Goal: Task Accomplishment & Management: Manage account settings

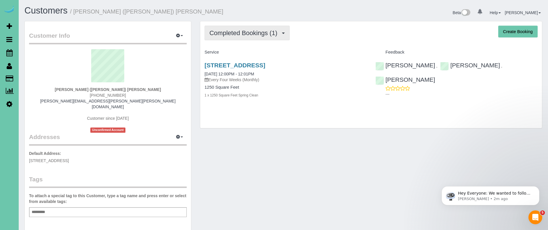
click at [240, 39] on button "Completed Bookings (1)" at bounding box center [247, 33] width 85 height 15
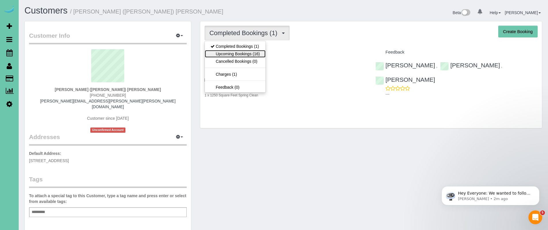
click at [246, 52] on link "Upcoming Bookings (16)" at bounding box center [235, 53] width 61 height 7
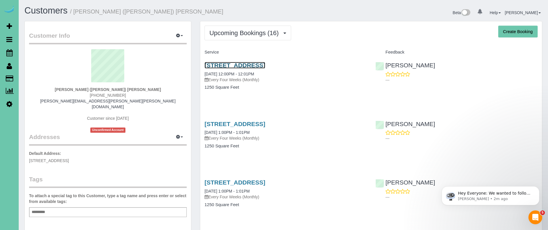
click at [265, 64] on link "2902 Eagle Hills Circle, Papillion, NE 68133" at bounding box center [235, 65] width 61 height 7
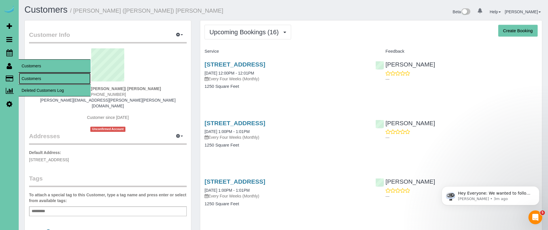
drag, startPoint x: 39, startPoint y: 79, endPoint x: 73, endPoint y: 61, distance: 39.4
click at [39, 79] on link "Customers" at bounding box center [55, 79] width 72 height 12
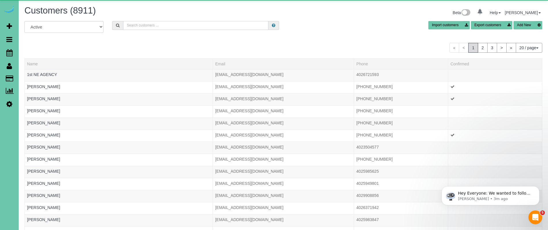
click at [176, 23] on input "text" at bounding box center [195, 25] width 145 height 9
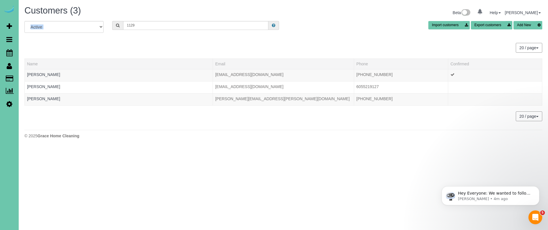
drag, startPoint x: 145, startPoint y: 18, endPoint x: 141, endPoint y: 23, distance: 6.4
click at [142, 22] on div "Customers (3) Beta 0 Your Notifications You have 0 alerts Help Help Docs Take a…" at bounding box center [283, 73] width 529 height 147
drag, startPoint x: 141, startPoint y: 27, endPoint x: 81, endPoint y: 28, distance: 60.1
click at [81, 28] on div "All Active Archived 1129 Import customers Export customers Add New" at bounding box center [283, 29] width 527 height 16
type input "1"
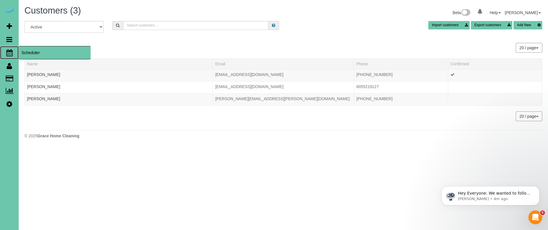
click at [45, 55] on span "Scheduler" at bounding box center [55, 52] width 72 height 13
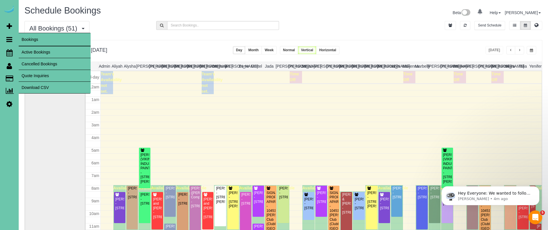
scroll to position [76, 0]
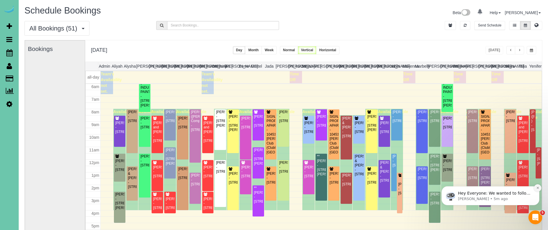
click at [536, 188] on icon "Dismiss notification" at bounding box center [537, 187] width 3 height 3
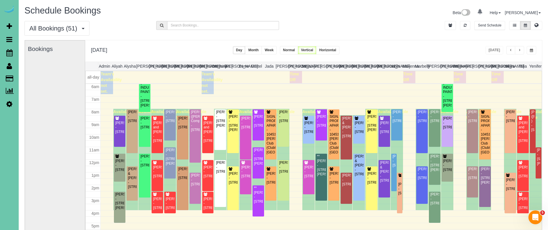
click at [521, 52] on span "button" at bounding box center [519, 50] width 3 height 3
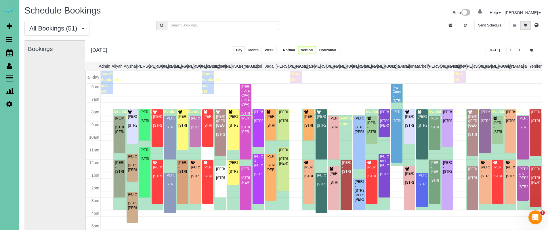
scroll to position [82, 0]
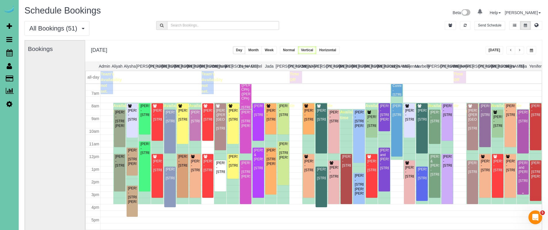
click at [523, 180] on div "Dee and Gary Osborn - 17120 Cedar Plz Apt 6r, Omaha, NE 68130" at bounding box center [523, 172] width 9 height 22
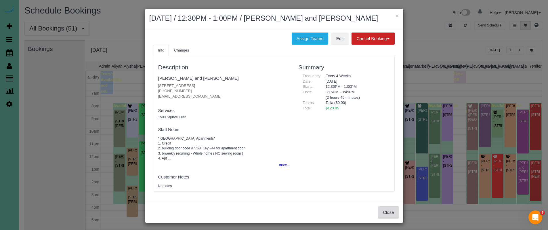
click at [385, 210] on button "Close" at bounding box center [388, 212] width 21 height 12
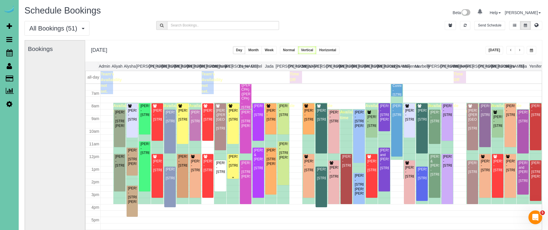
click at [233, 168] on div "Theresa Jensen - 6111 N 76th Circle, Omaha, NE 68134" at bounding box center [232, 161] width 9 height 13
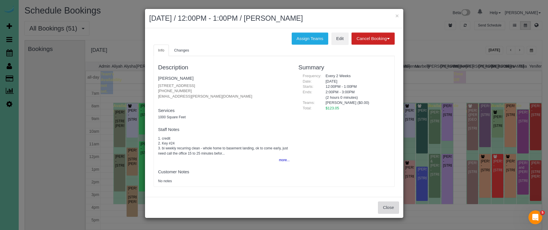
click at [386, 208] on button "Close" at bounding box center [388, 207] width 21 height 12
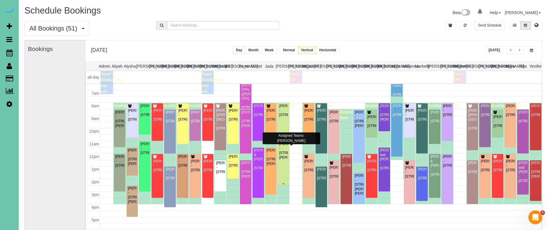
click at [281, 160] on div "Ashley Klug - 9517 Frederick Cir, Omaha, NE 68124" at bounding box center [283, 151] width 9 height 18
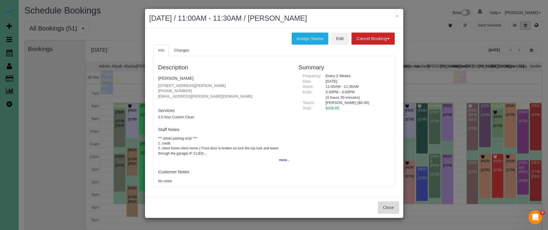
drag, startPoint x: 391, startPoint y: 206, endPoint x: 390, endPoint y: 203, distance: 3.6
click at [391, 206] on button "Close" at bounding box center [388, 207] width 21 height 12
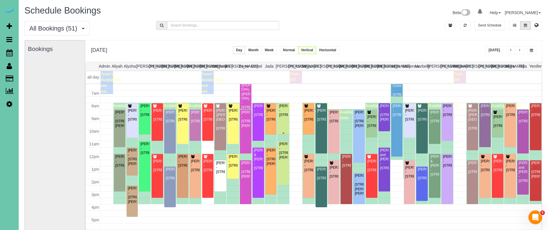
click at [283, 117] on div "Sarah Bowes - 11718 S 109th Street, Papillion, NE 68046" at bounding box center [283, 110] width 9 height 13
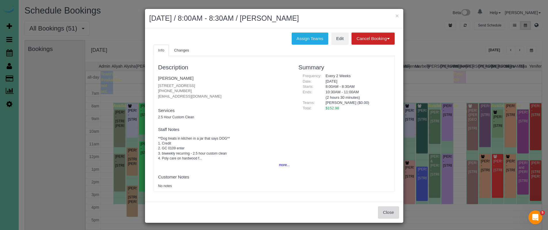
click at [393, 214] on button "Close" at bounding box center [388, 212] width 21 height 12
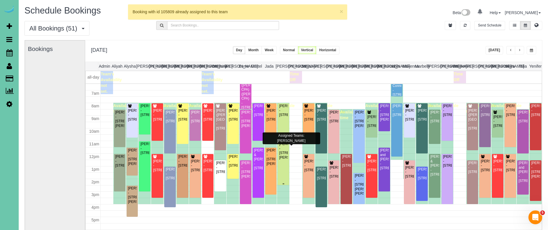
click at [285, 160] on div "Ashley Klug - 9517 Frederick Cir, Omaha, NE 68124" at bounding box center [283, 151] width 9 height 18
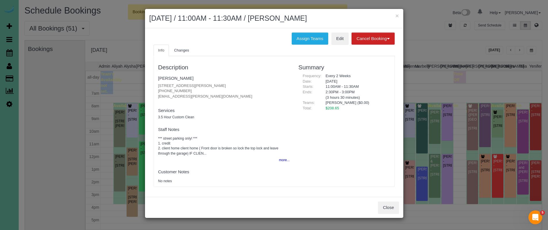
click at [403, 205] on div "Close" at bounding box center [274, 207] width 258 height 21
click at [392, 203] on button "Close" at bounding box center [388, 207] width 21 height 12
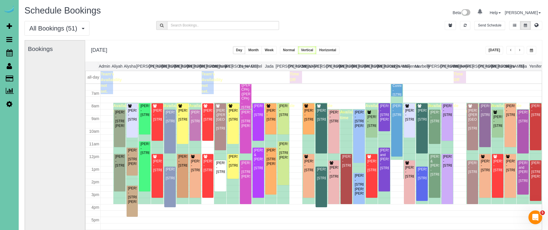
click at [520, 50] on span "button" at bounding box center [519, 50] width 3 height 3
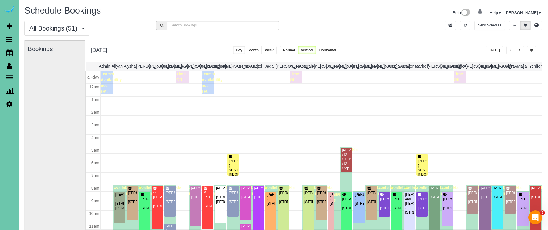
scroll to position [76, 0]
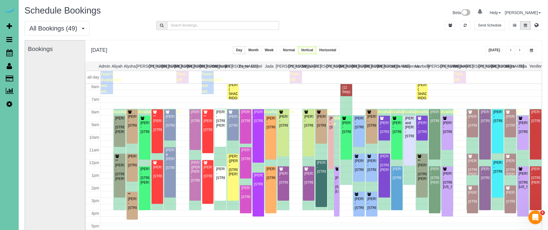
click at [523, 49] on button "button" at bounding box center [519, 50] width 9 height 8
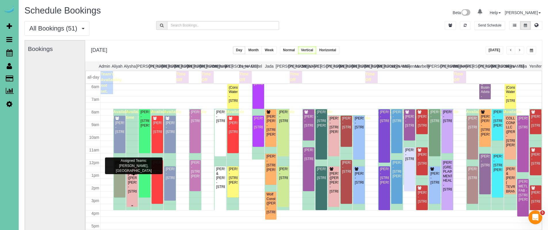
click at [132, 183] on div "Dana (Steven) Osborn - 721 Hackberry Rd, Omaha, NE 68132" at bounding box center [132, 183] width 9 height 22
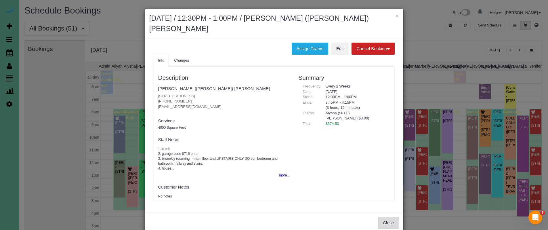
click at [386, 217] on button "Close" at bounding box center [388, 223] width 21 height 12
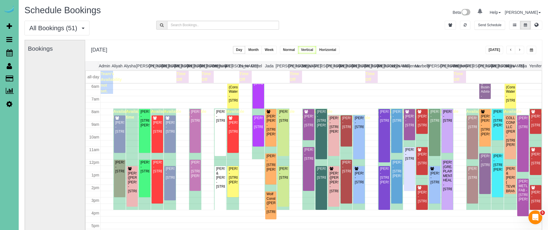
scroll to position [0, 0]
click at [509, 48] on button "button" at bounding box center [510, 50] width 9 height 8
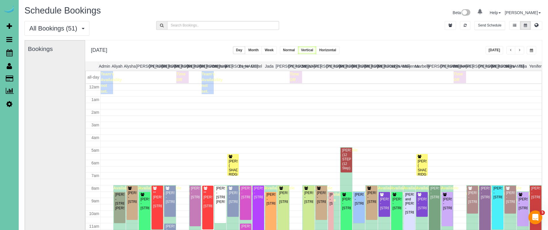
scroll to position [76, 0]
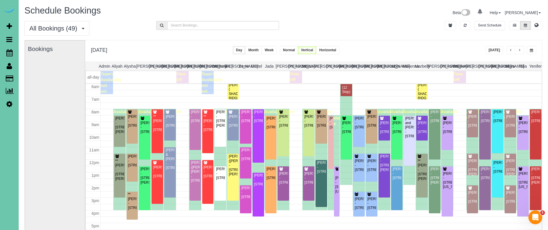
click at [509, 48] on button "button" at bounding box center [510, 50] width 9 height 8
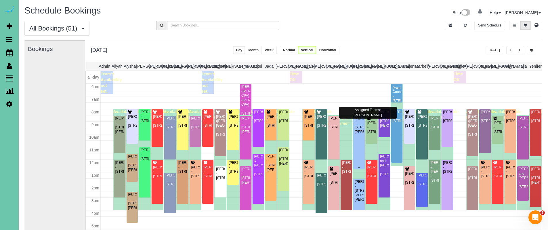
scroll to position [0, 0]
click at [534, 48] on button "button" at bounding box center [531, 50] width 9 height 8
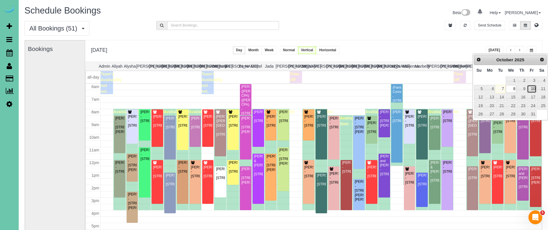
click at [534, 90] on link "10" at bounding box center [531, 89] width 9 height 8
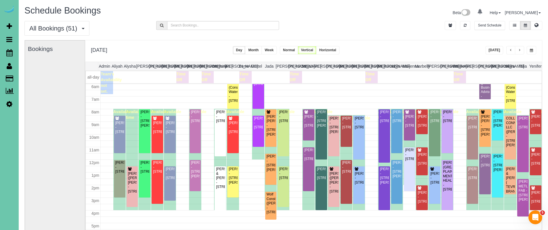
scroll to position [0, 1]
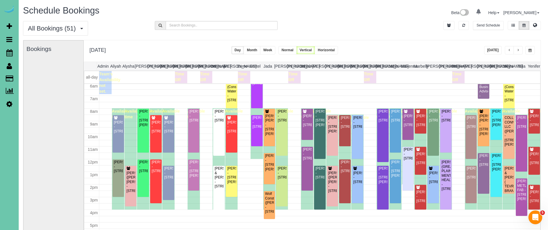
click at [534, 52] on button "button" at bounding box center [529, 50] width 9 height 8
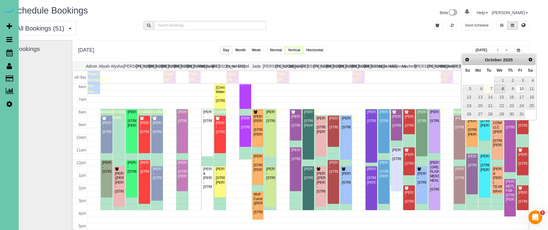
scroll to position [0, 14]
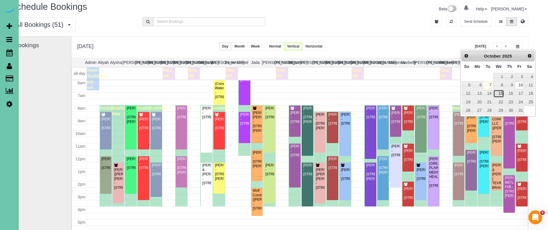
click at [502, 91] on link "15" at bounding box center [499, 94] width 11 height 8
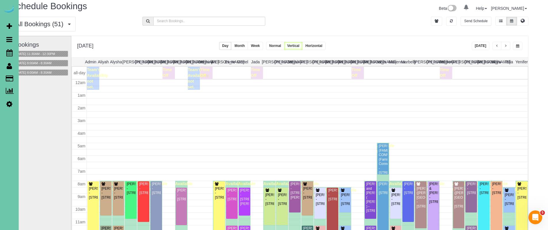
scroll to position [76, 0]
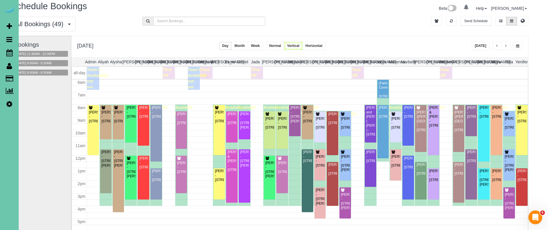
click at [517, 46] on span "button" at bounding box center [517, 45] width 3 height 3
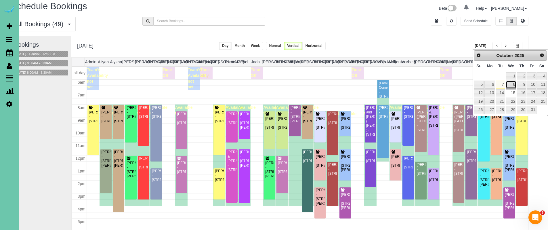
click at [514, 86] on link "8" at bounding box center [511, 85] width 11 height 8
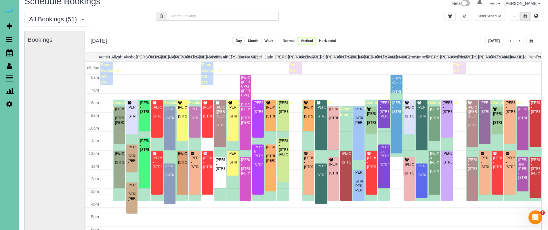
scroll to position [9, 0]
click at [233, 163] on div "Theresa Jensen - 6111 N 76th Circle, Omaha, NE 68134" at bounding box center [232, 157] width 9 height 13
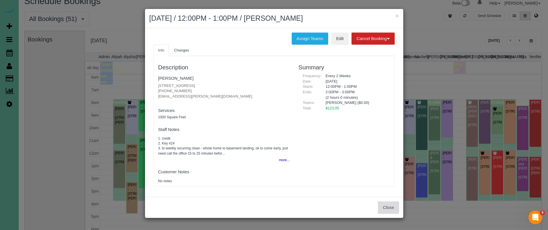
click at [389, 208] on button "Close" at bounding box center [388, 207] width 21 height 12
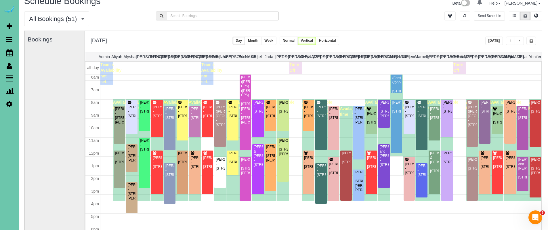
click at [532, 40] on span "button" at bounding box center [531, 40] width 3 height 3
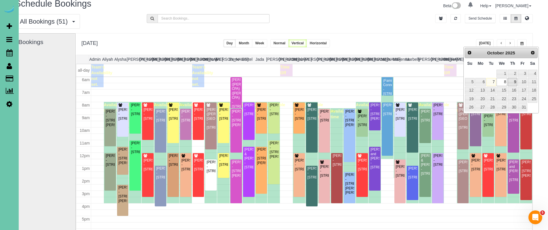
scroll to position [7, 7]
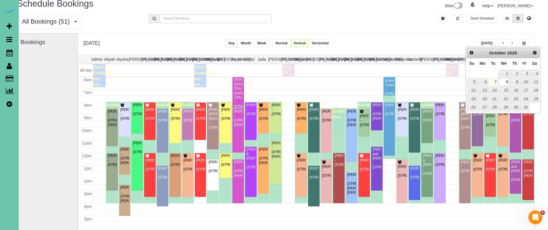
click at [407, 24] on div "All Bookings (51) All Bookings Unassigned Bookings Recurring Bookings New Custo…" at bounding box center [276, 23] width 527 height 19
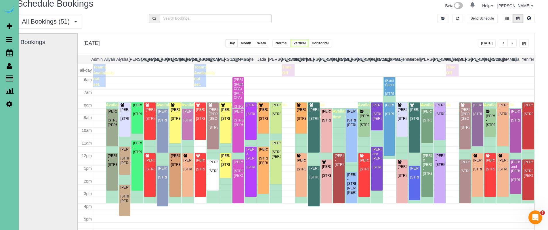
click at [524, 43] on span "button" at bounding box center [524, 43] width 3 height 3
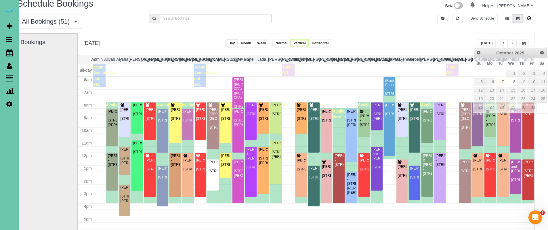
click at [418, 41] on div "**********" at bounding box center [306, 43] width 457 height 21
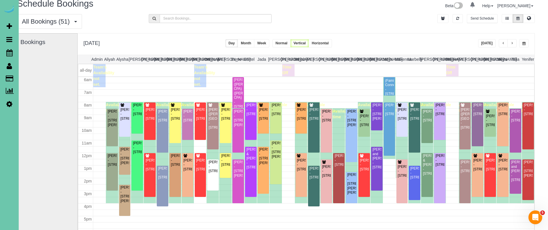
click at [528, 43] on button "button" at bounding box center [523, 43] width 9 height 8
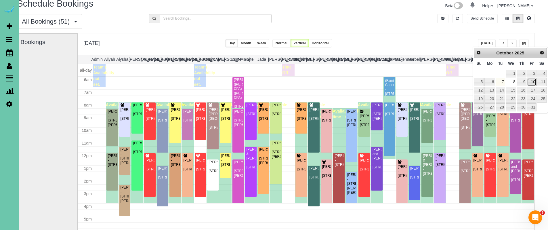
click at [534, 82] on link "10" at bounding box center [531, 82] width 9 height 8
type input "**********"
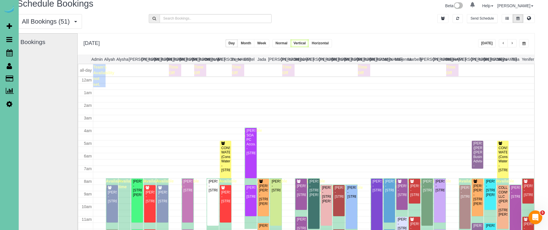
scroll to position [76, 0]
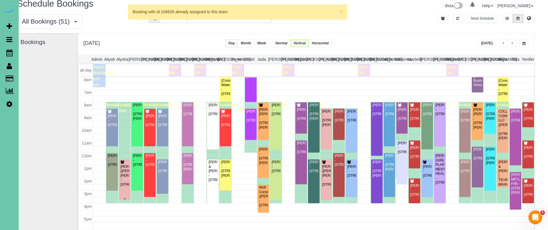
click at [126, 181] on div "Dana (Steven) Osborn - 721 Hackberry Rd, Omaha, NE 68132" at bounding box center [124, 176] width 9 height 22
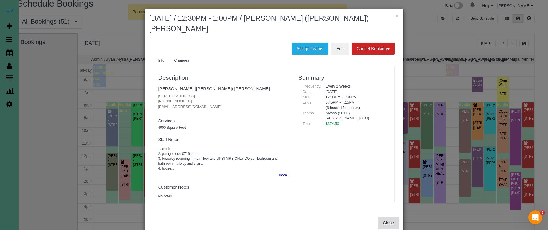
click at [387, 217] on button "Close" at bounding box center [388, 223] width 21 height 12
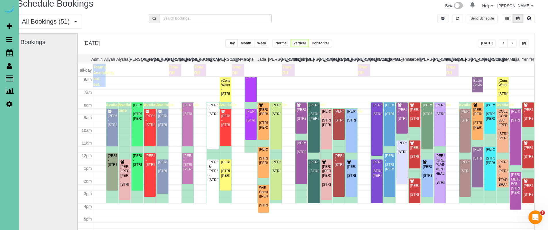
scroll to position [7, 5]
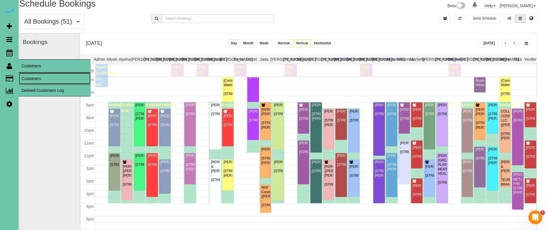
click at [24, 76] on link "Customers" at bounding box center [55, 79] width 72 height 12
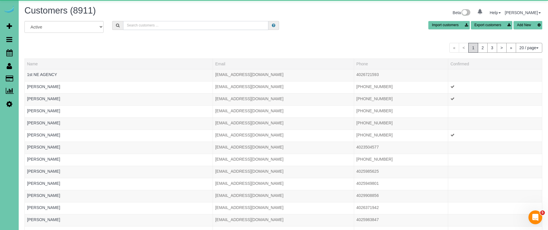
click at [181, 27] on input "text" at bounding box center [195, 25] width 145 height 9
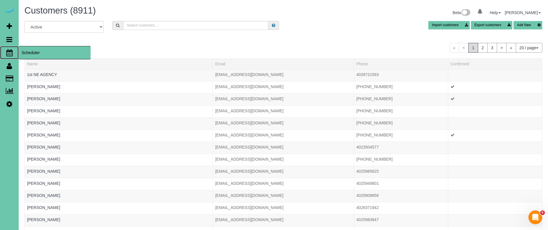
click at [34, 54] on span "Scheduler" at bounding box center [55, 52] width 72 height 13
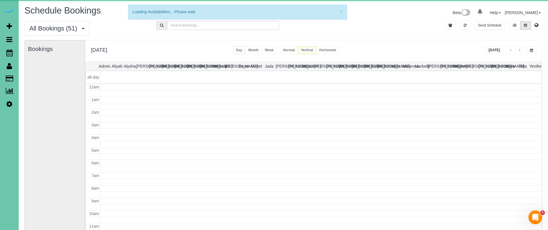
scroll to position [76, 0]
drag, startPoint x: 462, startPoint y: 28, endPoint x: 494, endPoint y: 57, distance: 42.6
click at [462, 28] on button "button" at bounding box center [465, 25] width 10 height 9
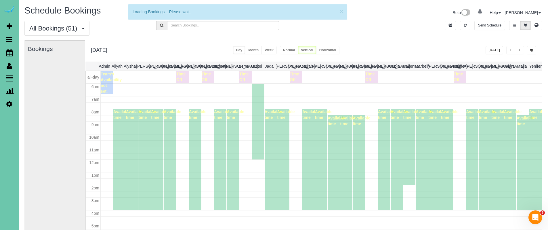
click at [497, 51] on button "[DATE]" at bounding box center [495, 50] width 18 height 8
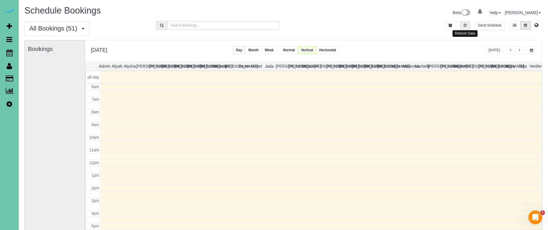
click at [469, 27] on button "button" at bounding box center [465, 25] width 10 height 9
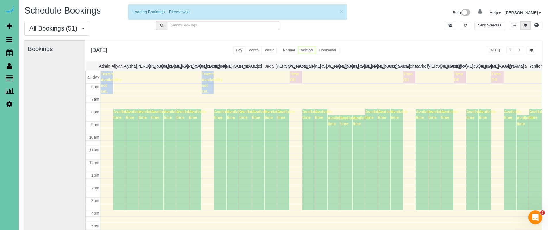
click at [522, 51] on button "button" at bounding box center [519, 50] width 9 height 8
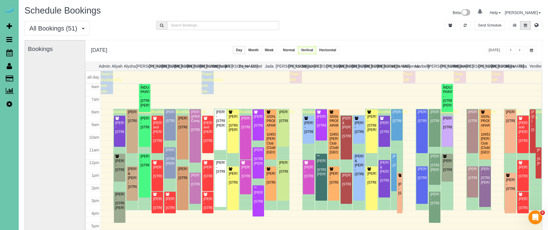
drag, startPoint x: 522, startPoint y: 50, endPoint x: 513, endPoint y: 48, distance: 8.9
click at [522, 50] on button "button" at bounding box center [519, 50] width 9 height 8
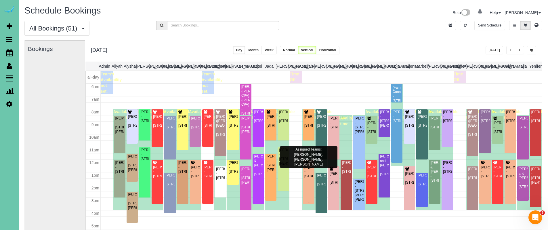
click at [311, 178] on div "Sheryl Orlich - 5815 North 166th Street, Omaha, NE 68116" at bounding box center [308, 171] width 9 height 13
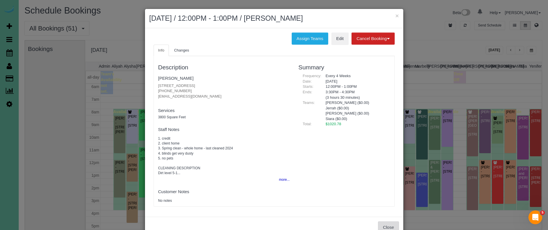
click at [386, 223] on button "Close" at bounding box center [388, 227] width 21 height 12
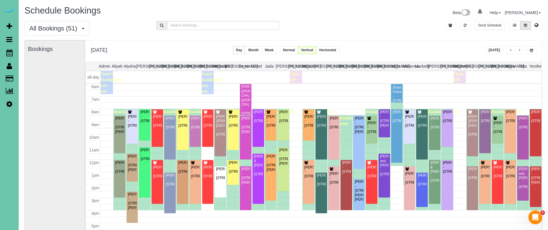
click at [514, 51] on button "button" at bounding box center [510, 50] width 9 height 8
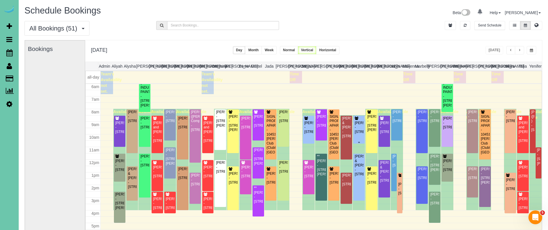
click at [357, 141] on div at bounding box center [359, 142] width 12 height 2
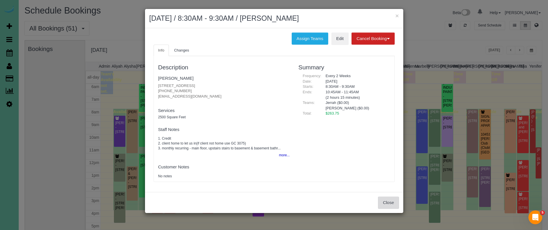
click at [385, 202] on button "Close" at bounding box center [388, 203] width 21 height 12
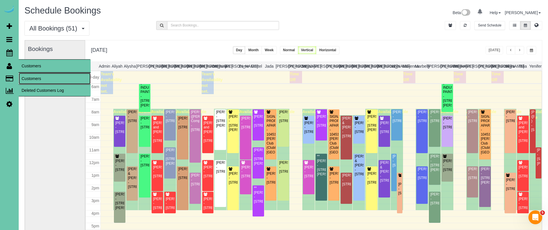
drag, startPoint x: 41, startPoint y: 80, endPoint x: 57, endPoint y: 63, distance: 23.2
click at [41, 80] on link "Customers" at bounding box center [55, 79] width 72 height 12
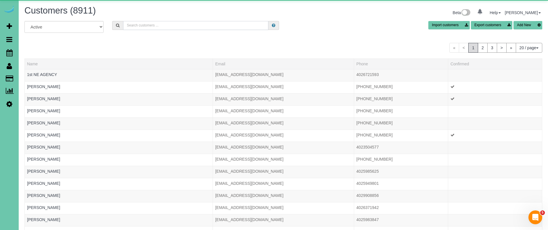
click at [160, 22] on input "text" at bounding box center [195, 25] width 145 height 9
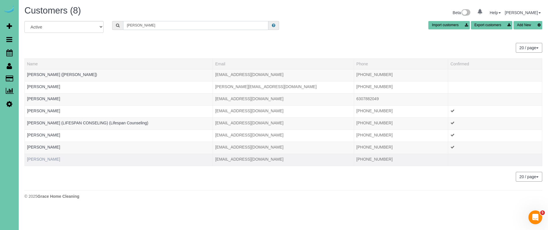
type input "laura k"
click at [40, 160] on link "Laura Kwong" at bounding box center [43, 159] width 33 height 5
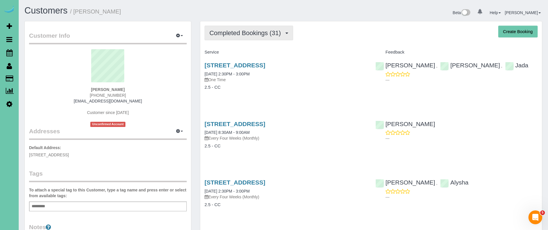
click at [247, 34] on span "Completed Bookings (31)" at bounding box center [246, 32] width 74 height 7
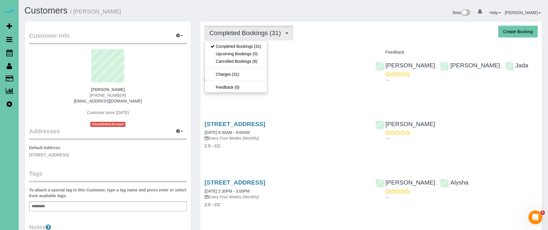
click at [306, 47] on div "Service" at bounding box center [285, 52] width 171 height 10
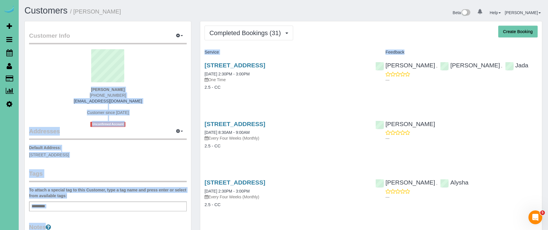
drag, startPoint x: 308, startPoint y: 62, endPoint x: 146, endPoint y: 106, distance: 167.8
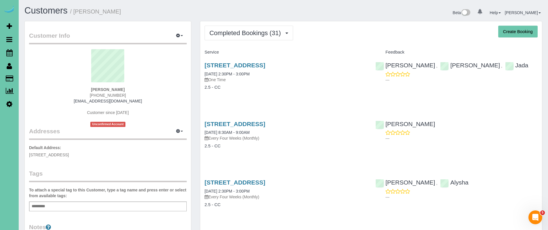
click at [146, 91] on div "Laura Kwong 402-661-0618 laurakwong@yahoo.com Customer since 2020 Unconfirmed A…" at bounding box center [108, 88] width 158 height 78
drag, startPoint x: 138, startPoint y: 92, endPoint x: 85, endPoint y: 94, distance: 53.0
click at [85, 94] on div "Laura Kwong 402-661-0618 laurakwong@yahoo.com Customer since 2020 Unconfirmed A…" at bounding box center [108, 88] width 158 height 78
drag, startPoint x: 128, startPoint y: 95, endPoint x: 90, endPoint y: 97, distance: 38.0
click at [90, 97] on div "Laura Kwong 402-661-0618 laurakwong@yahoo.com Customer since 2020 Unconfirmed A…" at bounding box center [108, 88] width 158 height 78
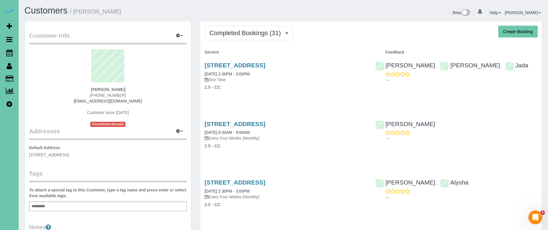
copy span "402-661-0618"
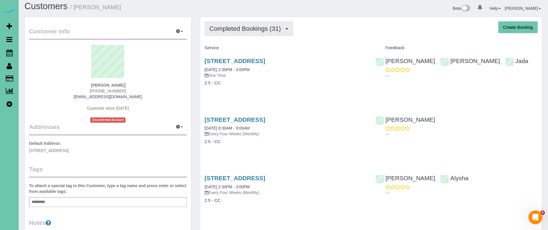
click at [256, 29] on span "Completed Bookings (31)" at bounding box center [246, 28] width 74 height 7
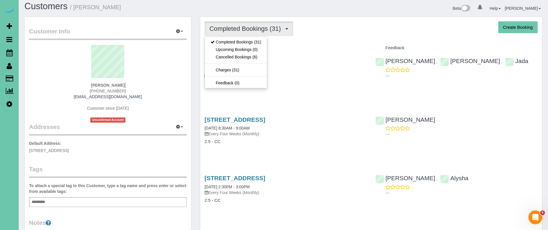
scroll to position [5, 0]
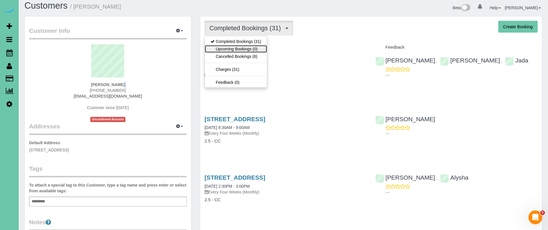
click at [252, 49] on link "Upcoming Bookings (0)" at bounding box center [236, 48] width 62 height 7
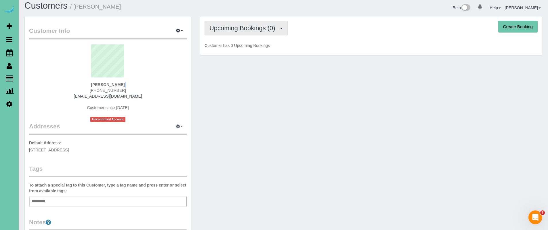
click at [241, 28] on span "Upcoming Bookings (0)" at bounding box center [243, 27] width 69 height 7
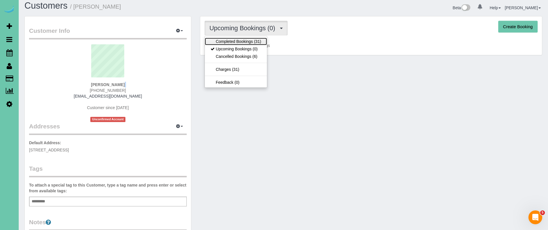
click at [248, 43] on link "Completed Bookings (31)" at bounding box center [236, 41] width 62 height 7
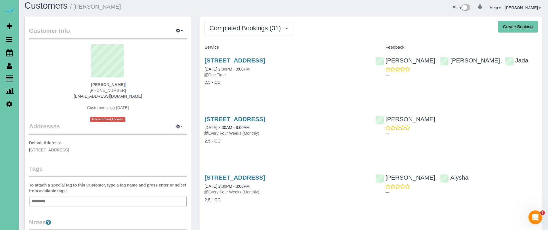
drag, startPoint x: 357, startPoint y: 120, endPoint x: 196, endPoint y: 117, distance: 160.9
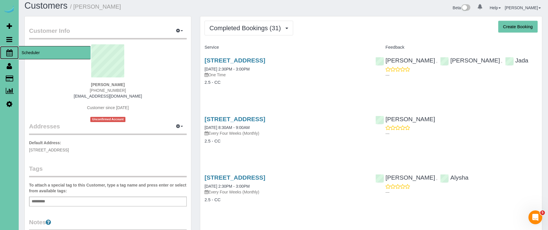
click at [58, 55] on span "Scheduler" at bounding box center [55, 52] width 72 height 13
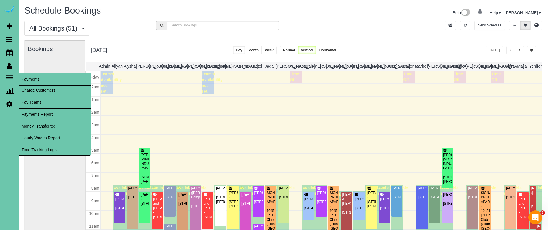
scroll to position [76, 0]
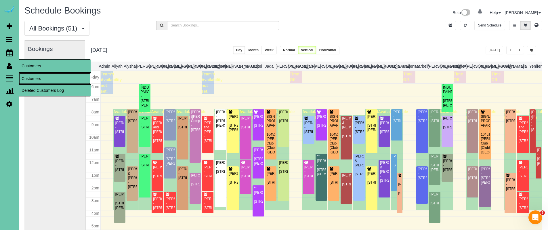
click at [43, 81] on link "Customers" at bounding box center [55, 79] width 72 height 12
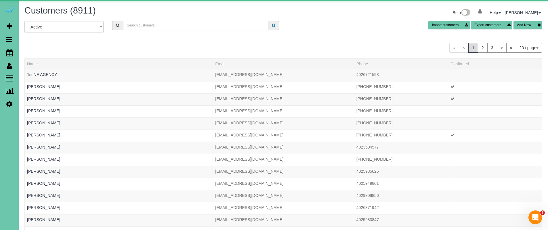
click at [144, 22] on input "text" at bounding box center [195, 25] width 145 height 9
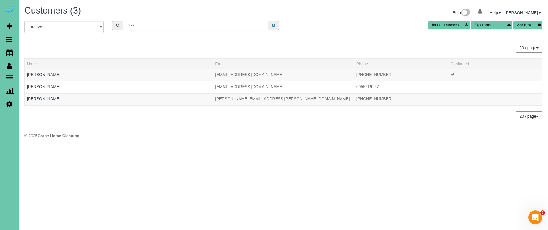
type input "1129"
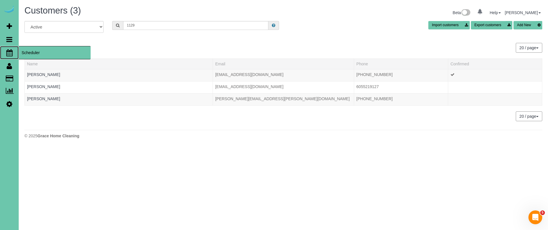
click at [32, 51] on span "Scheduler" at bounding box center [55, 52] width 72 height 13
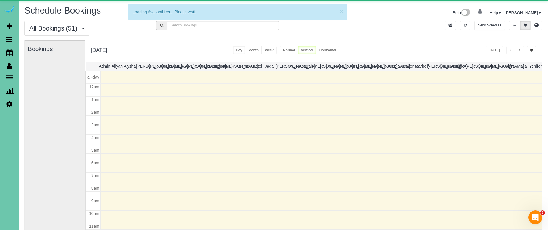
scroll to position [76, 0]
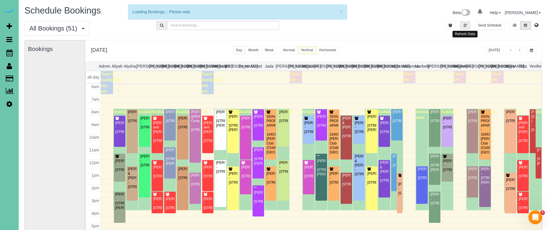
drag, startPoint x: 464, startPoint y: 26, endPoint x: 480, endPoint y: 39, distance: 20.8
click at [465, 26] on icon "button" at bounding box center [465, 25] width 3 height 3
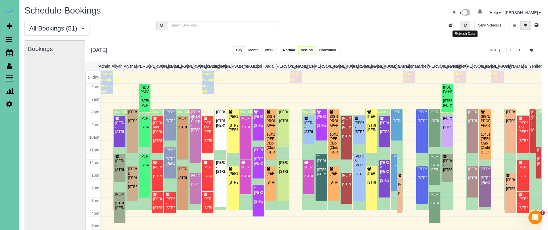
drag, startPoint x: 467, startPoint y: 23, endPoint x: 493, endPoint y: 52, distance: 39.1
click at [467, 22] on button "button" at bounding box center [465, 25] width 10 height 9
drag, startPoint x: 465, startPoint y: 25, endPoint x: 502, endPoint y: 66, distance: 54.8
click at [465, 25] on icon "button" at bounding box center [465, 25] width 3 height 3
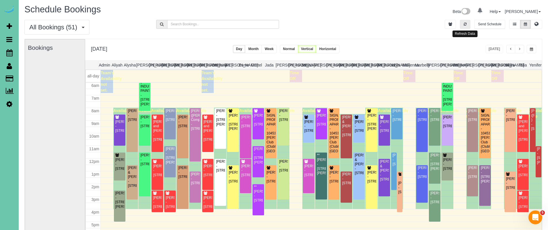
click at [466, 20] on button "button" at bounding box center [465, 24] width 10 height 9
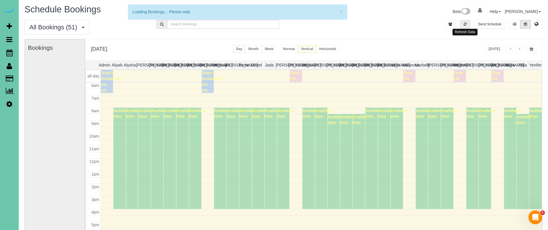
drag, startPoint x: 468, startPoint y: 28, endPoint x: 485, endPoint y: 57, distance: 33.6
click at [468, 28] on button "button" at bounding box center [465, 24] width 10 height 9
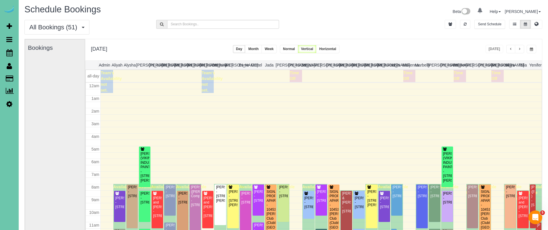
scroll to position [76, 0]
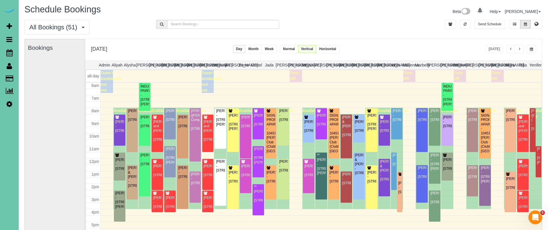
click at [530, 49] on span "button" at bounding box center [531, 48] width 3 height 3
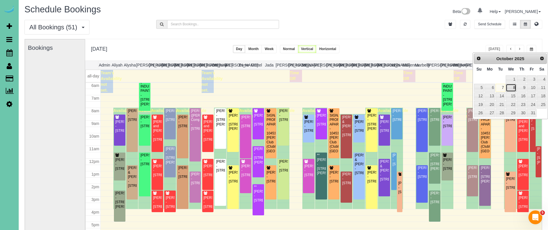
click at [512, 88] on link "8" at bounding box center [511, 88] width 11 height 8
type input "**********"
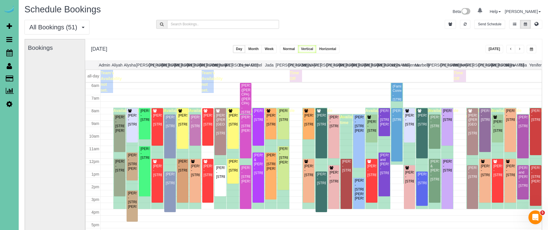
click at [396, 37] on div "All Bookings (51) All Bookings Unassigned Bookings Recurring Bookings New Custo…" at bounding box center [283, 29] width 527 height 19
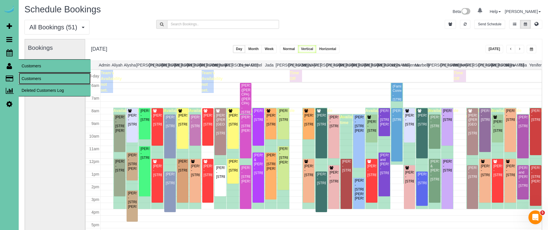
click at [36, 76] on link "Customers" at bounding box center [55, 79] width 72 height 12
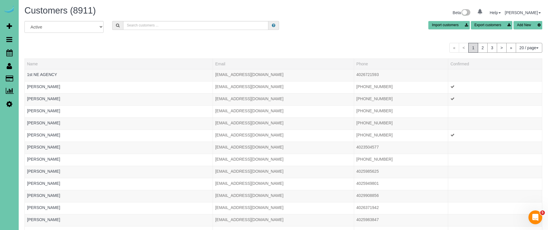
click at [538, 28] on icon at bounding box center [539, 25] width 6 height 8
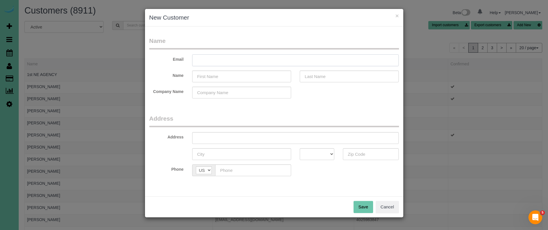
click at [321, 57] on input "text" at bounding box center [295, 60] width 207 height 12
type input "makenzielesiak@gmail.com"
click at [258, 76] on input "text" at bounding box center [241, 77] width 99 height 12
type input "Makenzie"
click at [316, 78] on input "text" at bounding box center [349, 77] width 99 height 12
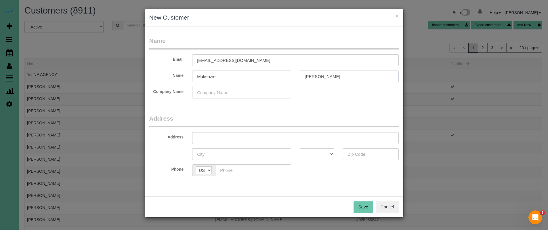
type input "Lesiak"
click at [243, 132] on input "text" at bounding box center [295, 138] width 207 height 12
drag, startPoint x: 211, startPoint y: 138, endPoint x: 180, endPoint y: 138, distance: 30.5
click at [180, 138] on div "Address 8004" at bounding box center [274, 138] width 258 height 12
paste input "Farnam Dr"
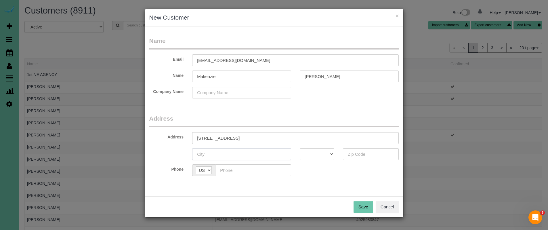
click at [222, 153] on input "text" at bounding box center [241, 154] width 99 height 12
click at [251, 139] on input "8004 Farnam Dr" at bounding box center [295, 138] width 207 height 12
type input "8004 Farnam Dr #439"
click at [232, 155] on input "text" at bounding box center [241, 154] width 99 height 12
type input "[GEOGRAPHIC_DATA]"
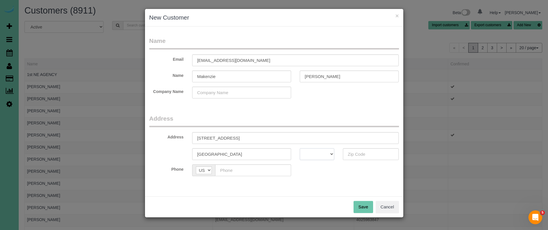
click at [307, 153] on select "AK AL AR AZ CA CO CT DC DE FL GA HI IA ID IL IN KS KY LA MA MD ME MI MN MO MS M…" at bounding box center [317, 154] width 35 height 12
select select "NE"
click at [300, 148] on select "AK AL AR AZ CA CO CT DC DE FL GA HI IA ID IL IN KS KY LA MA MD ME MI MN MO MS M…" at bounding box center [317, 154] width 35 height 12
click at [369, 157] on input "text" at bounding box center [371, 154] width 56 height 12
type input "68114"
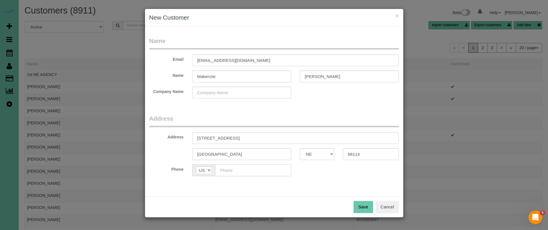
click at [254, 170] on input "text" at bounding box center [253, 170] width 76 height 12
type input "(308) 550-1129"
click at [367, 204] on button "Save" at bounding box center [364, 207] width 20 height 12
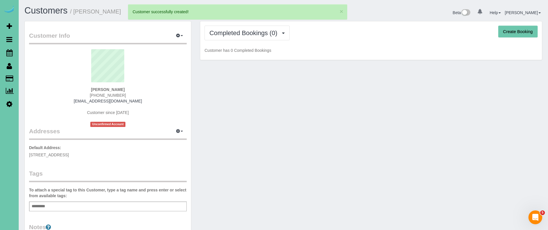
click at [520, 35] on button "Create Booking" at bounding box center [517, 32] width 39 height 12
select select "NE"
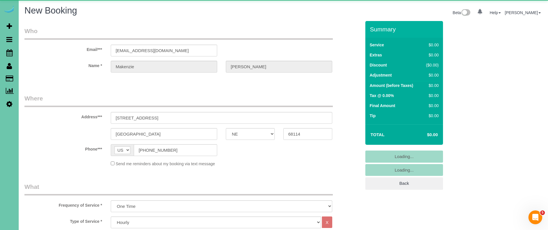
select select "object:34192"
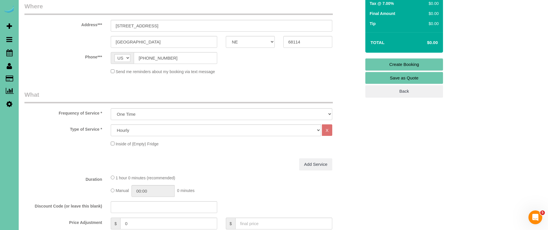
scroll to position [92, 0]
click at [156, 114] on select "One Time Weekly (0% for the First Booking) Bi-Weekly (0% for the First Booking)…" at bounding box center [222, 114] width 222 height 12
click at [111, 108] on select "One Time Weekly (0% for the First Booking) Bi-Weekly (0% for the First Booking)…" at bounding box center [222, 114] width 222 height 12
click at [154, 131] on select "Hourly 2.5 Hour Custom Clean 3.5 Hour Custom Clean commercial 1000 Square Feet …" at bounding box center [216, 130] width 210 height 12
select select "159"
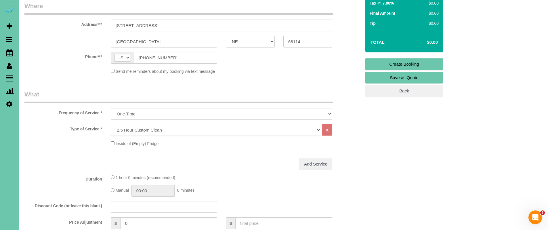
click at [111, 124] on select "Hourly 2.5 Hour Custom Clean 3.5 Hour Custom Clean commercial 1000 Square Feet …" at bounding box center [216, 130] width 210 height 12
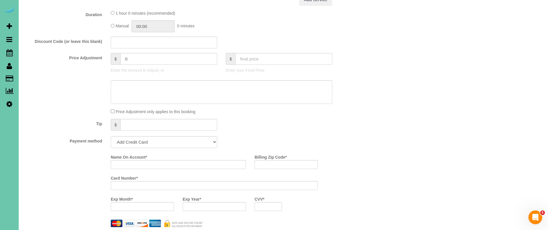
scroll to position [262, 0]
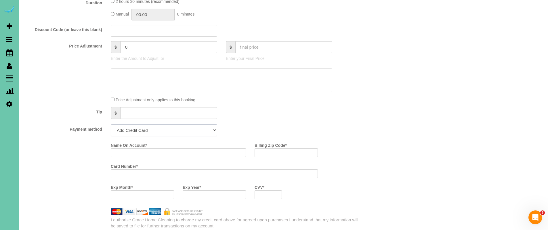
click at [162, 134] on select "Add Credit Card Cash Check Paypal" at bounding box center [164, 130] width 106 height 12
click at [154, 127] on select "Add Credit Card Cash Check Paypal" at bounding box center [164, 130] width 106 height 12
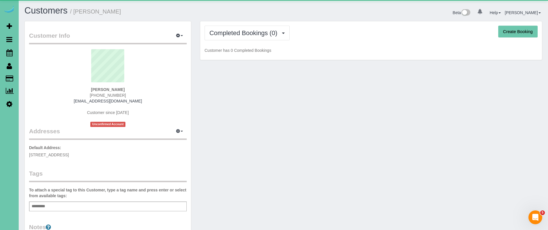
scroll to position [144, 0]
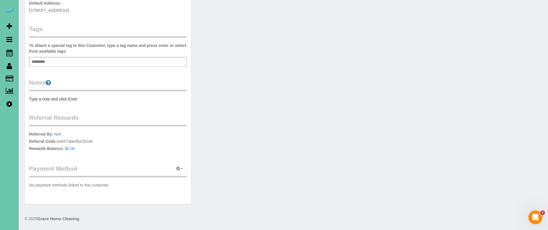
click at [181, 169] on button "button" at bounding box center [179, 168] width 14 height 9
click at [169, 187] on link "Add Credit/Debit Card" at bounding box center [160, 186] width 54 height 7
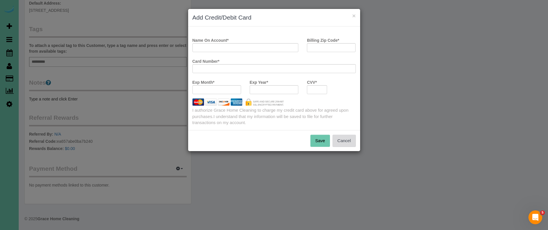
click at [349, 141] on button "Cancel" at bounding box center [344, 141] width 23 height 12
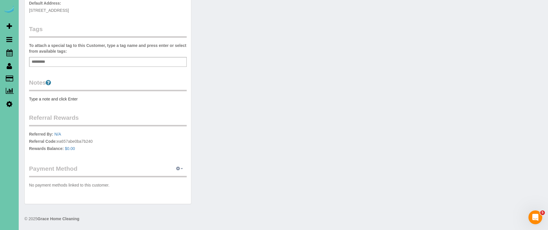
click at [179, 168] on icon "button" at bounding box center [178, 168] width 4 height 3
click at [171, 187] on link "Add Credit/Debit Card" at bounding box center [160, 186] width 54 height 7
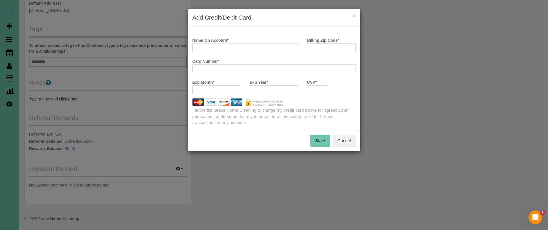
click at [220, 51] on input "Name On Account *" at bounding box center [246, 47] width 106 height 9
type input "Makenzie Lesiak"
click at [309, 48] on input "Billing Zip Code *" at bounding box center [331, 47] width 49 height 9
type input "68114"
click at [317, 142] on button "Save" at bounding box center [320, 141] width 20 height 12
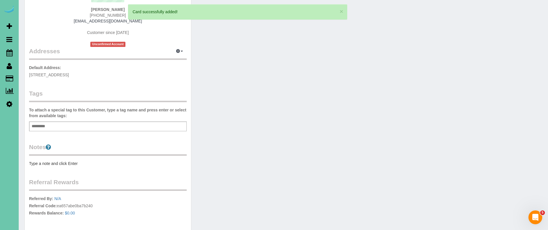
scroll to position [0, 0]
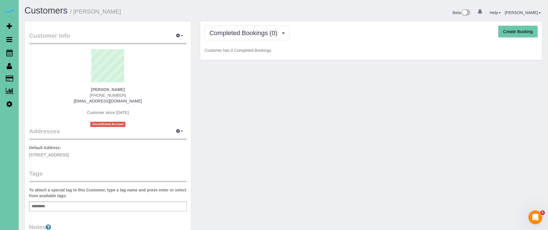
click at [508, 31] on button "Create Booking" at bounding box center [517, 32] width 39 height 12
select select "NE"
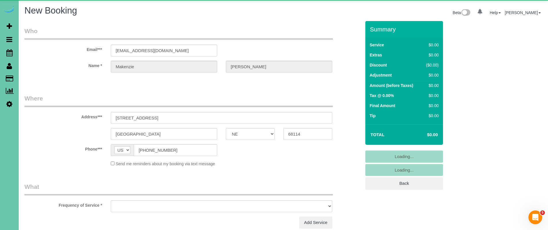
select select "object:34903"
select select "string:fspay-158e83af-1f95-46f9-9489-3ab5481c399a"
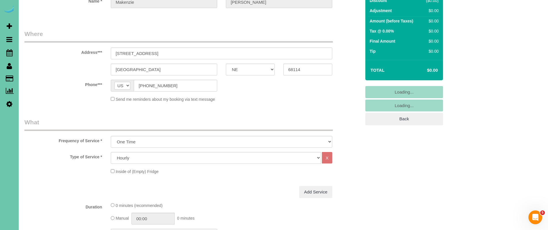
select select "object:34931"
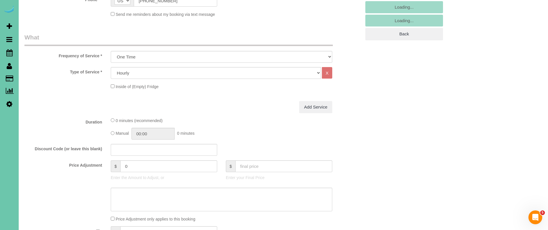
scroll to position [151, 0]
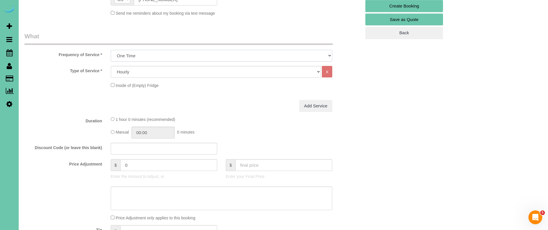
click at [230, 60] on select "One Time Weekly (0% for the First Booking) Bi-Weekly (0% for the First Booking)…" at bounding box center [222, 56] width 222 height 12
click at [167, 54] on select "One Time Weekly (0% for the First Booking) Bi-Weekly (0% for the First Booking)…" at bounding box center [222, 56] width 222 height 12
click at [111, 50] on select "One Time Weekly (0% for the First Booking) Bi-Weekly (0% for the First Booking)…" at bounding box center [222, 56] width 222 height 12
click at [112, 134] on div "Manual 00:00 0 minutes" at bounding box center [222, 133] width 222 height 12
click at [161, 74] on select "Hourly 2.5 Hour Custom Clean 3.5 Hour Custom Clean commercial 1000 Square Feet …" at bounding box center [216, 72] width 210 height 12
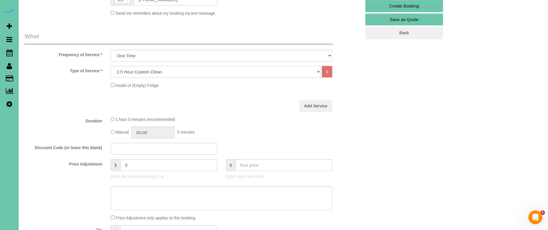
click at [111, 66] on select "Hourly 2.5 Hour Custom Clean 3.5 Hour Custom Clean commercial 1000 Square Feet …" at bounding box center [216, 72] width 210 height 12
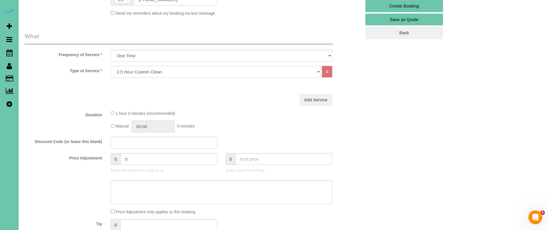
click at [143, 76] on select "Hourly 2.5 Hour Custom Clean 3.5 Hour Custom Clean commercial 1000 Square Feet …" at bounding box center [216, 72] width 210 height 12
select select "64"
click at [111, 66] on select "Hourly 2.5 Hour Custom Clean 3.5 Hour Custom Clean commercial 1000 Square Feet …" at bounding box center [216, 72] width 210 height 12
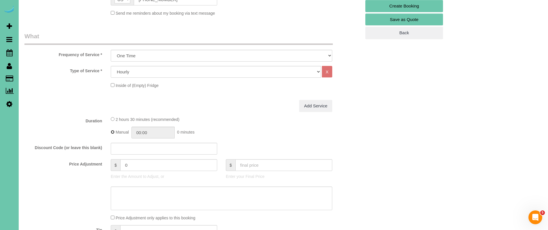
type input "02:30"
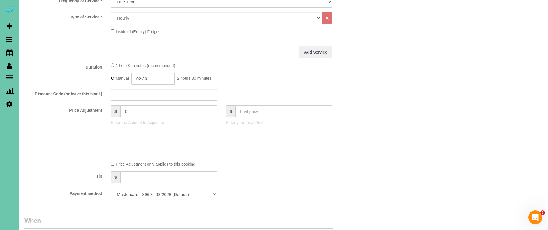
scroll to position [212, 0]
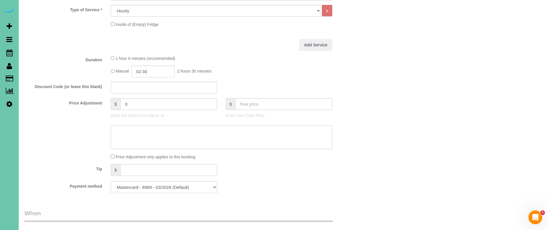
click at [173, 132] on textarea at bounding box center [222, 137] width 222 height 24
drag, startPoint x: 156, startPoint y: 102, endPoint x: 85, endPoint y: 99, distance: 70.3
click at [85, 99] on div "Price Adjustment $ 0 Enter the Amount to Adjust, or $ Enter your Final Price" at bounding box center [192, 108] width 345 height 23
click at [214, 64] on div "1 hour 0 minutes (recommended) Manual 02:30 2 hours 30 minutes" at bounding box center [221, 65] width 230 height 22
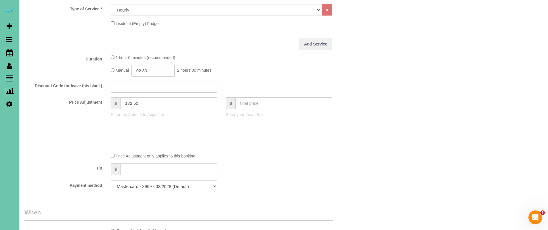
type input "132.5"
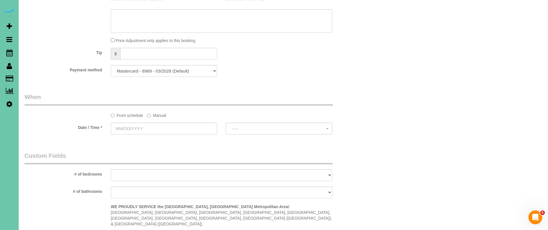
scroll to position [336, 0]
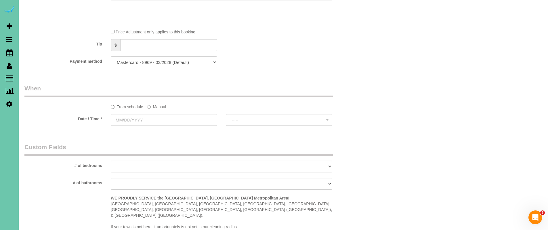
click at [158, 105] on label "Manual" at bounding box center [156, 106] width 19 height 8
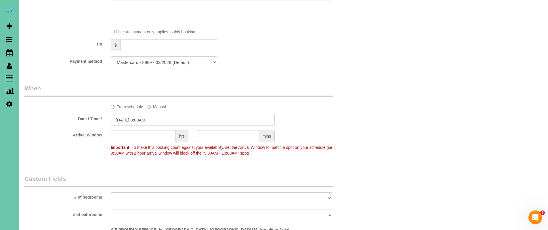
drag, startPoint x: 138, startPoint y: 113, endPoint x: 124, endPoint y: 117, distance: 14.8
click at [128, 115] on input "10/07/2025 8:00AM" at bounding box center [193, 120] width 164 height 12
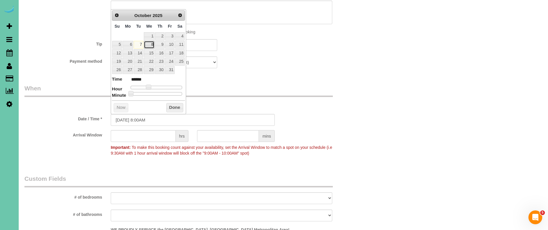
click at [152, 45] on link "8" at bounding box center [149, 45] width 11 height 8
type input "10/08/2025 8:00AM"
click at [178, 107] on button "Done" at bounding box center [174, 107] width 17 height 9
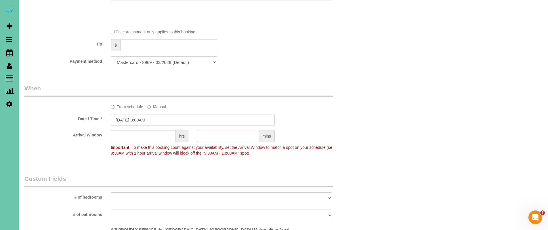
click at [229, 138] on input "text" at bounding box center [228, 136] width 62 height 12
type input "30"
click at [149, 120] on input "10/08/2025 8:00AM" at bounding box center [193, 120] width 164 height 12
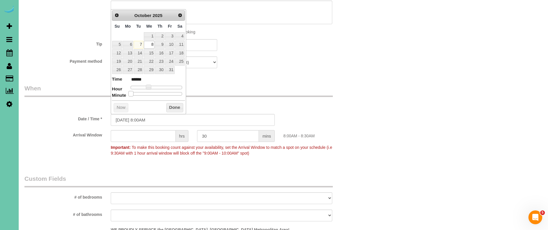
type input "10/08/2025 8:05AM"
type input "******"
type input "10/08/2025 8:10AM"
type input "******"
type input "10/08/2025 8:15AM"
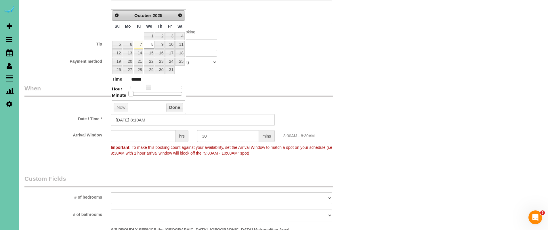
type input "******"
type input "10/08/2025 8:20AM"
type input "******"
type input "10/08/2025 8:25AM"
type input "******"
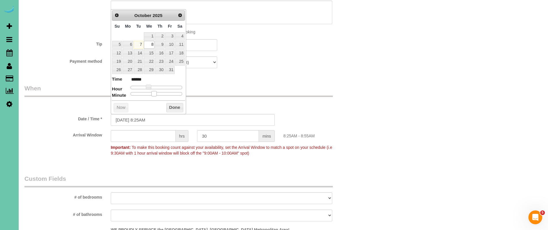
type input "[DATE] 8:30AM"
type input "******"
drag, startPoint x: 132, startPoint y: 94, endPoint x: 157, endPoint y: 96, distance: 25.1
click at [157, 96] on span at bounding box center [158, 93] width 5 height 5
click at [181, 107] on button "Done" at bounding box center [174, 107] width 17 height 9
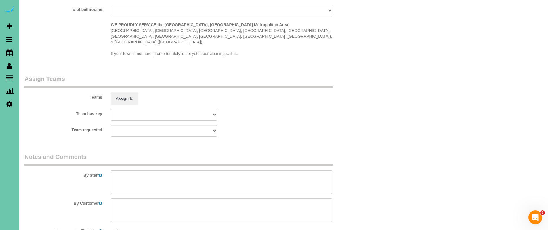
scroll to position [570, 0]
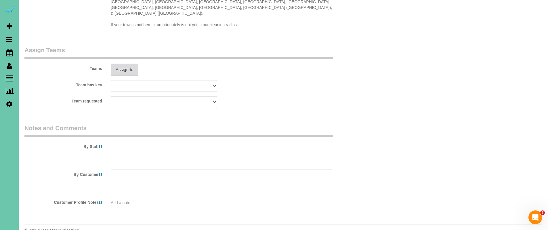
click at [136, 64] on button "Assign to" at bounding box center [125, 70] width 28 height 12
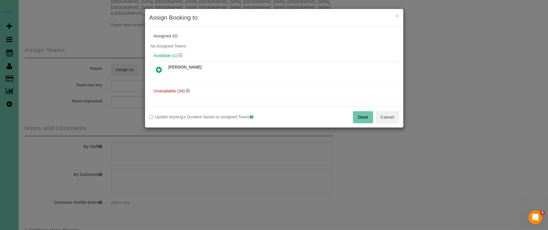
click at [161, 67] on icon at bounding box center [159, 69] width 6 height 7
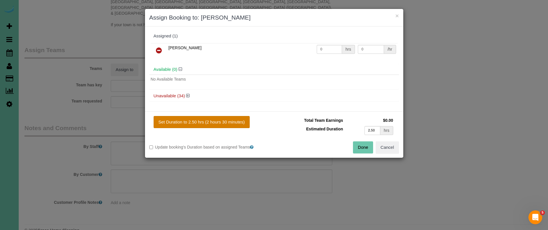
click at [211, 124] on button "Set Duration to 2.50 hrs (2 hours 30 minutes)" at bounding box center [202, 122] width 96 height 12
type input "2.50"
drag, startPoint x: 361, startPoint y: 148, endPoint x: 355, endPoint y: 149, distance: 6.1
click at [361, 148] on button "Done" at bounding box center [363, 147] width 20 height 12
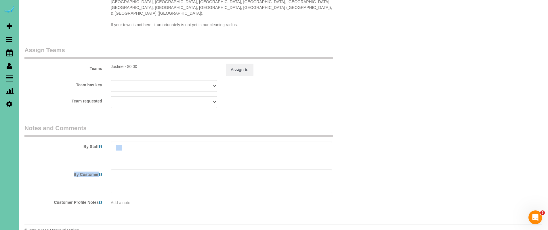
click at [191, 152] on sui-booking-comments "By Staff By Customer Customer Profile Notes Add a note" at bounding box center [192, 165] width 337 height 82
click at [192, 144] on textarea at bounding box center [222, 154] width 222 height 24
type textarea "1"
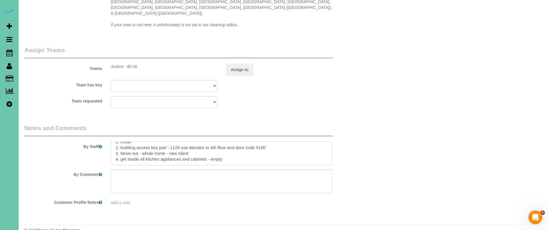
scroll to position [14, 0]
click at [149, 150] on textarea at bounding box center [222, 154] width 222 height 24
paste textarea "Home must be completely empty - if there is area still occupied treat as spring…"
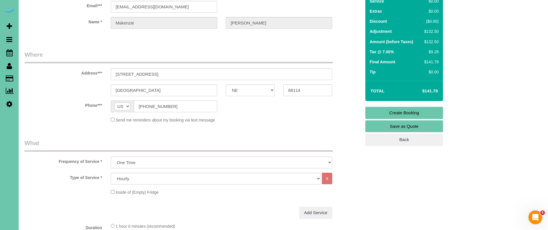
scroll to position [0, 0]
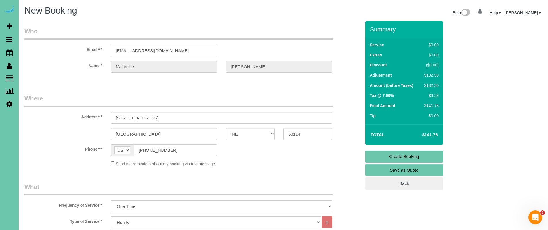
type textarea "** move out 1st part ** 1. credit 2. building access key pad - 1129 use elevato…"
click at [422, 154] on link "Create Booking" at bounding box center [404, 157] width 78 height 12
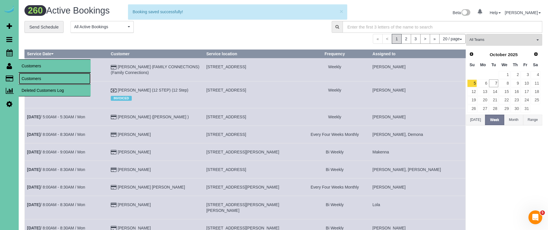
click at [29, 77] on link "Customers" at bounding box center [55, 79] width 72 height 12
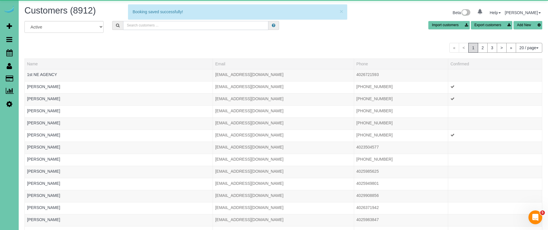
click at [163, 26] on input "text" at bounding box center [195, 25] width 145 height 9
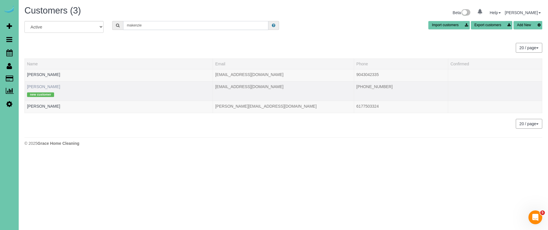
type input "makenzie"
click at [50, 86] on link "Makenzie Lesiak" at bounding box center [43, 86] width 33 height 5
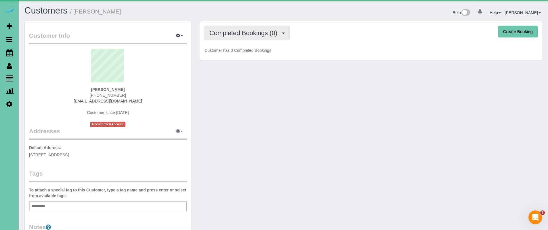
click at [263, 36] on span "Completed Bookings (0)" at bounding box center [244, 32] width 71 height 7
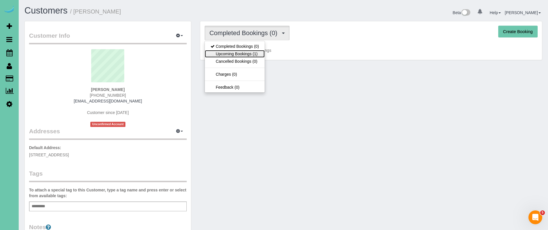
drag, startPoint x: 256, startPoint y: 54, endPoint x: 248, endPoint y: 54, distance: 7.8
click at [256, 54] on link "Upcoming Bookings (1)" at bounding box center [235, 53] width 60 height 7
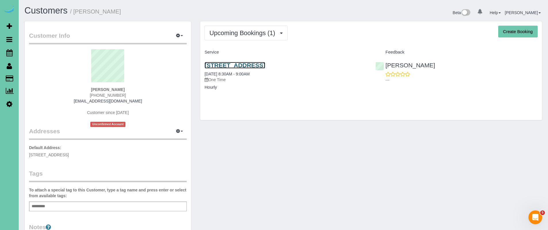
click at [265, 65] on link "8004 Farnam Dr #439, Omaha, NE 68114" at bounding box center [235, 65] width 61 height 7
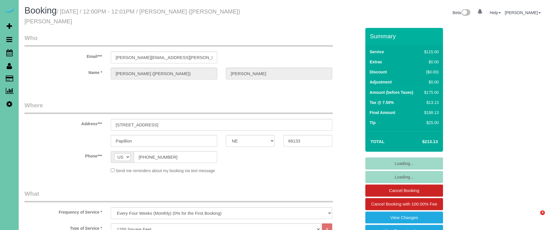
select select "NE"
select select "number:36"
select select "number:42"
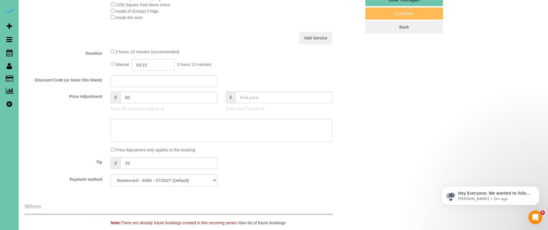
drag, startPoint x: 144, startPoint y: 157, endPoint x: 102, endPoint y: 155, distance: 41.8
click at [102, 157] on div "Tip $ 25" at bounding box center [192, 163] width 345 height 13
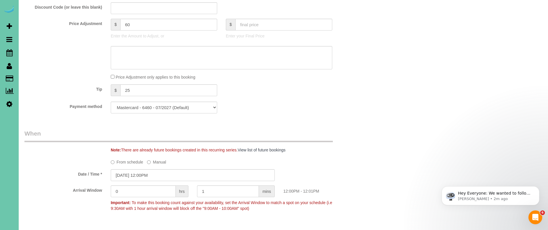
type input "3"
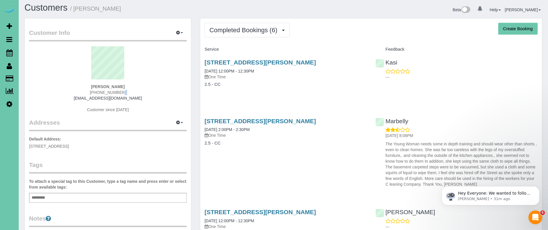
scroll to position [1, 0]
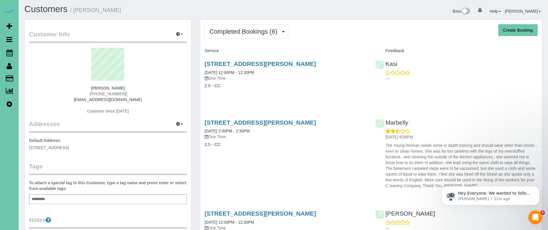
drag, startPoint x: 128, startPoint y: 94, endPoint x: 76, endPoint y: 96, distance: 52.7
click at [76, 96] on div "Joan Anderson (531) 200-5116 bja255@msn.com Customer since 2022" at bounding box center [108, 84] width 158 height 72
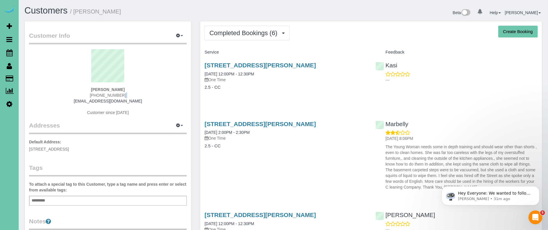
copy span "(531) 200-5116"
click at [181, 36] on span "button" at bounding box center [182, 35] width 2 height 1
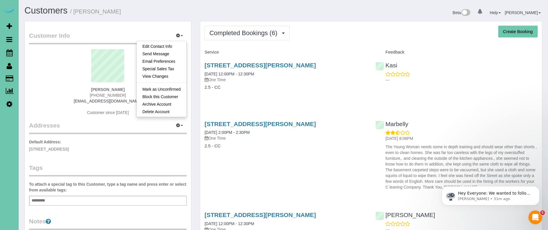
click at [162, 28] on div "Customer Info Edit Contact Info Send Message Email Preferences Special Sales Ta…" at bounding box center [108, 182] width 166 height 323
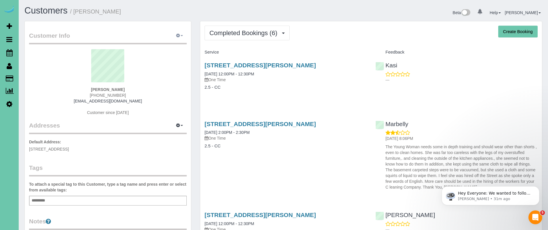
click at [172, 34] on legend "Customer Info Edit Contact Info Send Message Email Preferences Special Sales Ta…" at bounding box center [108, 37] width 158 height 13
click at [173, 34] on button "button" at bounding box center [179, 35] width 14 height 9
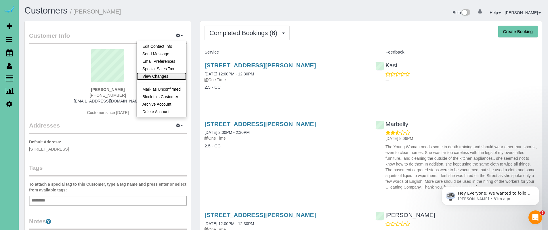
click at [159, 76] on link "View Changes" at bounding box center [162, 76] width 50 height 7
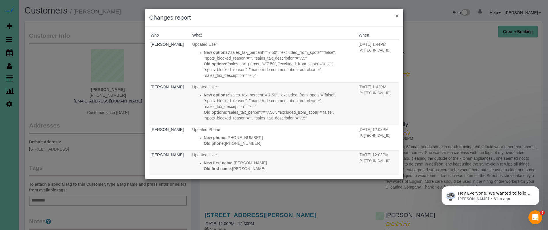
click at [397, 15] on button "×" at bounding box center [396, 16] width 3 height 6
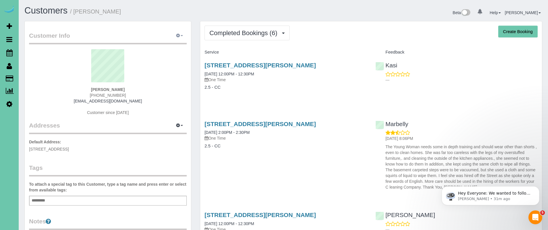
click at [183, 34] on button "button" at bounding box center [179, 35] width 14 height 9
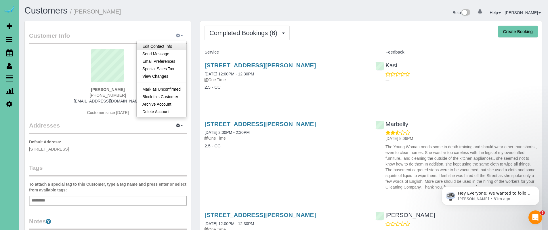
scroll to position [1, 0]
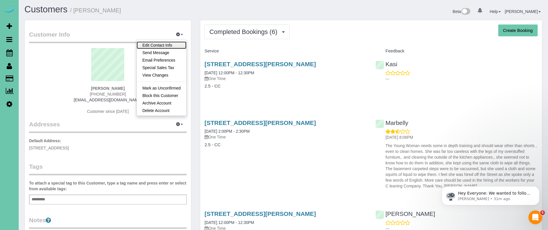
click at [172, 45] on link "Edit Contact Info" at bounding box center [162, 44] width 50 height 7
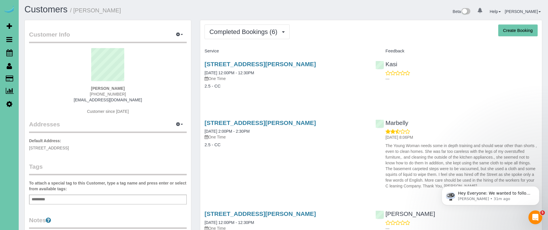
select select "NE"
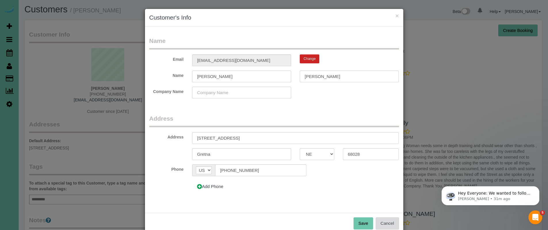
drag, startPoint x: 387, startPoint y: 221, endPoint x: 390, endPoint y: 202, distance: 18.6
click at [387, 221] on button "Cancel" at bounding box center [387, 223] width 23 height 12
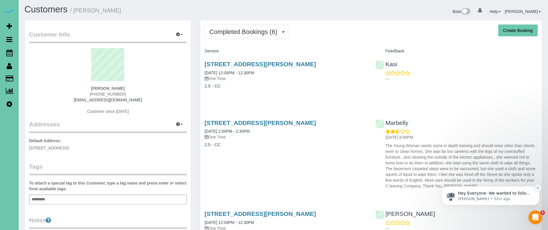
click at [536, 188] on icon "Dismiss notification" at bounding box center [537, 187] width 3 height 3
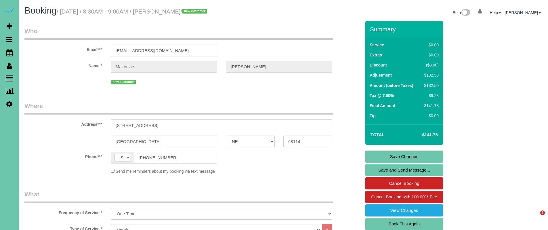
select select "NE"
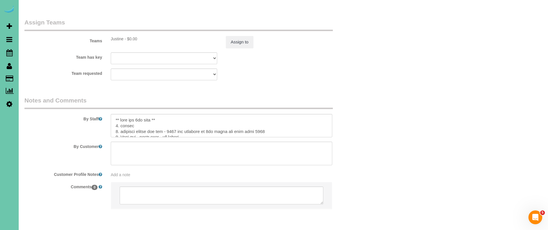
scroll to position [615, 0]
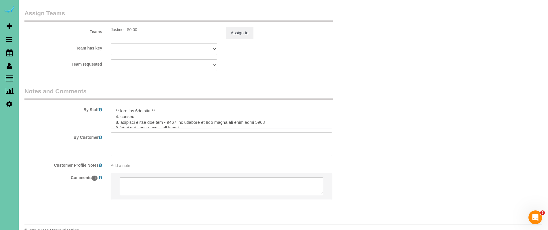
drag, startPoint x: 142, startPoint y: 99, endPoint x: 160, endPoint y: 132, distance: 37.9
click at [142, 105] on textarea at bounding box center [222, 117] width 222 height 24
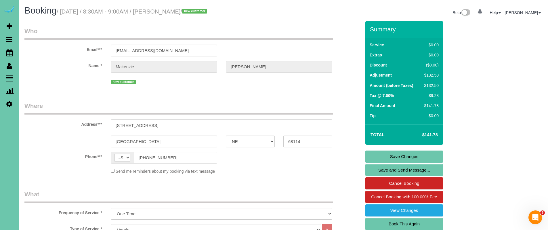
scroll to position [16, 0]
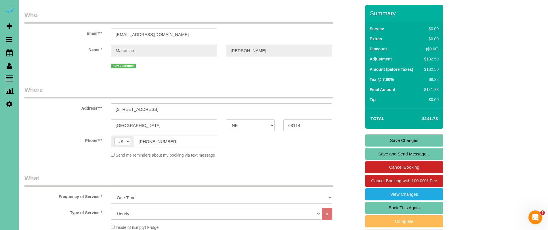
type textarea "** move out final part ** 1. credit 2. building access key pad - 1129 use eleva…"
click at [405, 209] on link "Book This Again" at bounding box center [404, 208] width 78 height 12
select select "NE"
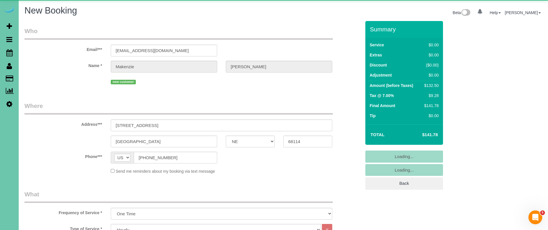
select select "object:1628"
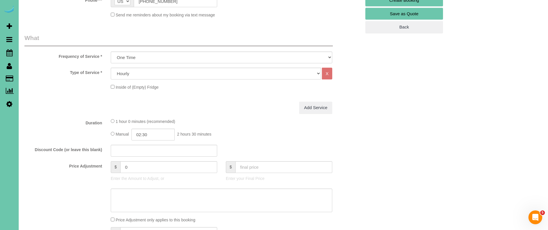
scroll to position [156, 0]
drag, startPoint x: 146, startPoint y: 167, endPoint x: 102, endPoint y: 167, distance: 44.3
click at [102, 167] on div "Price Adjustment $ 0 Enter the Amount to Adjust, or $ Enter your Final Price" at bounding box center [192, 173] width 345 height 23
type input "3"
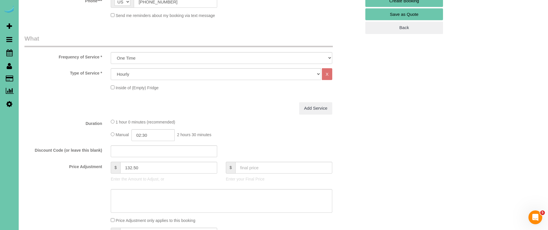
click at [252, 117] on fieldset "What Frequency of Service * One Time Weekly (0% for the First Booking) Bi-Weekl…" at bounding box center [192, 147] width 337 height 227
type input "132.5"
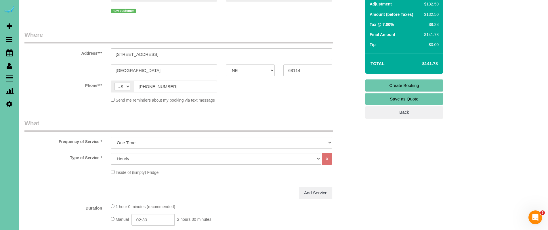
scroll to position [73, 0]
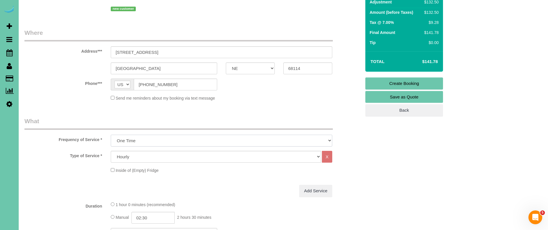
click at [127, 141] on select "One Time Weekly (0% for the First Booking) Bi-Weekly (0% for the First Booking)…" at bounding box center [222, 141] width 222 height 12
click at [111, 135] on select "One Time Weekly (0% for the First Booking) Bi-Weekly (0% for the First Booking)…" at bounding box center [222, 141] width 222 height 12
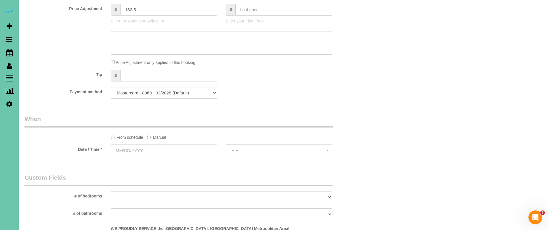
scroll to position [319, 0]
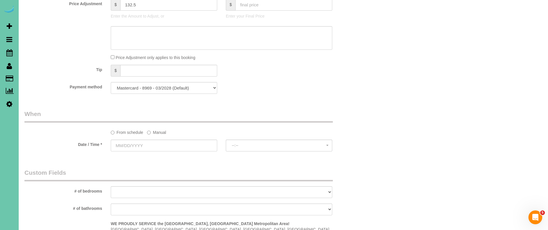
click at [156, 130] on label "Manual" at bounding box center [156, 131] width 19 height 8
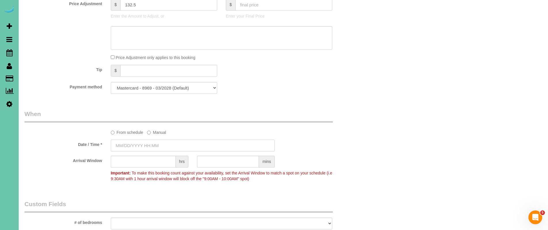
click at [119, 144] on input "text" at bounding box center [193, 146] width 164 height 12
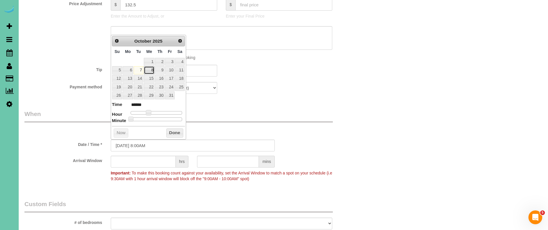
click at [153, 72] on link "8" at bounding box center [149, 70] width 11 height 8
type input "10/08/2025 9:00AM"
type input "******"
type input "10/08/2025 10:00AM"
type input "*******"
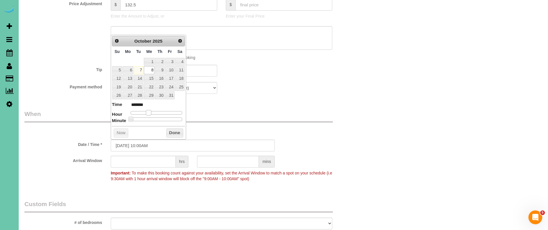
type input "10/08/2025 11:00AM"
type input "*******"
type input "10/08/2025 12:00PM"
type input "*******"
type input "10/08/2025 1:00PM"
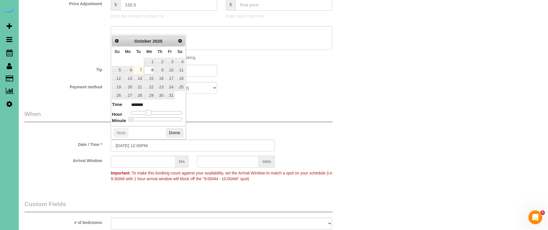
type input "******"
type input "10/08/2025 2:00PM"
type input "******"
drag, startPoint x: 148, startPoint y: 114, endPoint x: 161, endPoint y: 114, distance: 13.2
click at [161, 114] on span at bounding box center [161, 112] width 5 height 5
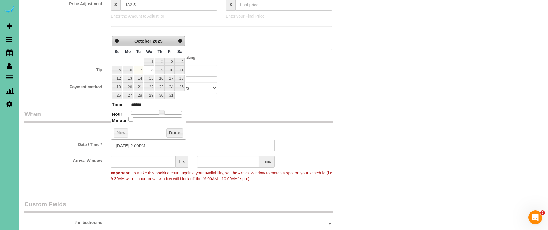
type input "10/08/2025 2:05PM"
type input "******"
type input "10/08/2025 2:10PM"
type input "******"
type input "10/08/2025 2:15PM"
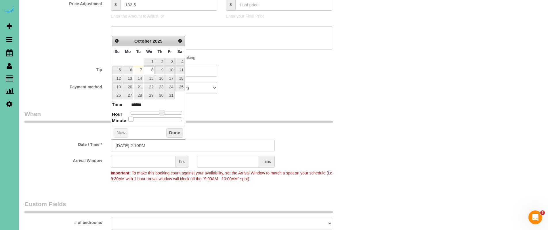
type input "******"
type input "10/08/2025 2:20PM"
type input "******"
type input "10/08/2025 2:25PM"
type input "******"
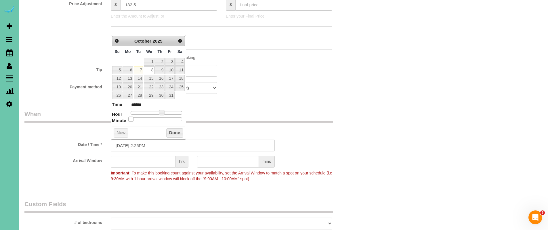
type input "10/08/2025 2:30PM"
type input "******"
type input "10/08/2025 2:35PM"
type input "******"
type input "10/08/2025 2:30PM"
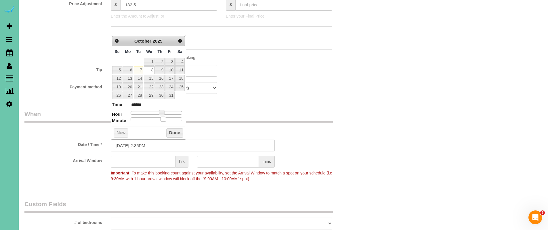
type input "******"
drag, startPoint x: 131, startPoint y: 119, endPoint x: 175, endPoint y: 132, distance: 45.6
click at [160, 121] on span at bounding box center [158, 119] width 5 height 5
drag, startPoint x: 174, startPoint y: 132, endPoint x: 193, endPoint y: 153, distance: 27.7
click at [175, 132] on button "Done" at bounding box center [174, 132] width 17 height 9
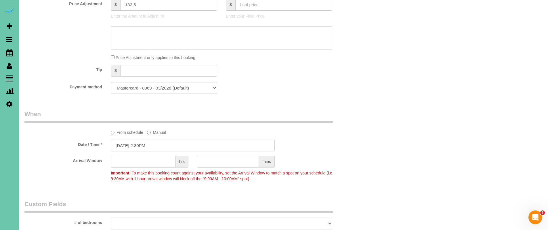
click at [162, 161] on input "text" at bounding box center [143, 162] width 65 height 12
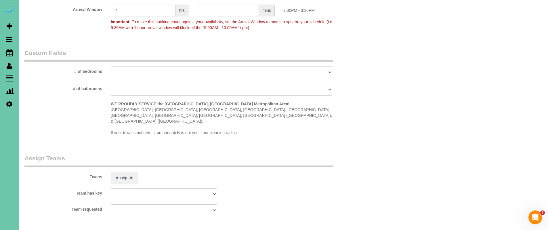
scroll to position [479, 0]
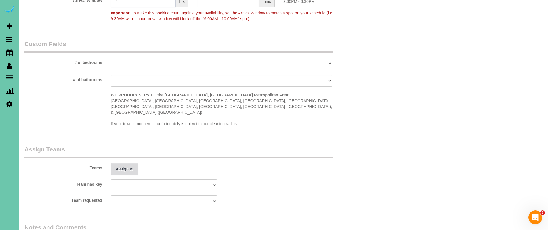
type input "1"
click at [119, 163] on button "Assign to" at bounding box center [125, 169] width 28 height 12
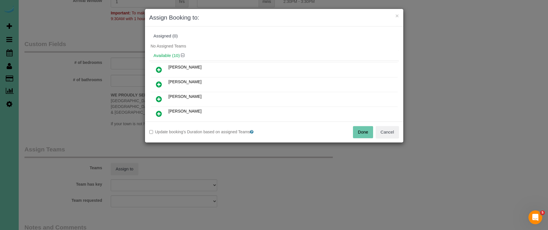
scroll to position [11, 0]
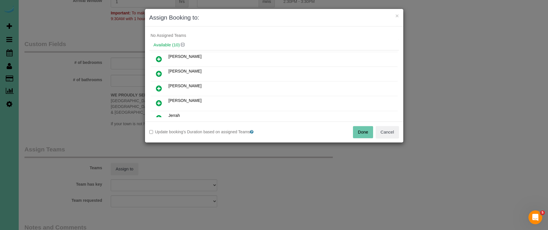
drag, startPoint x: 157, startPoint y: 89, endPoint x: 181, endPoint y: 116, distance: 35.5
click at [157, 89] on icon at bounding box center [159, 88] width 6 height 7
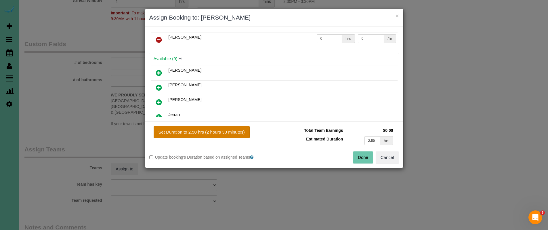
click at [197, 131] on button "Set Duration to 2.50 hrs (2 hours 30 minutes)" at bounding box center [202, 132] width 96 height 12
type input "2.50"
drag, startPoint x: 366, startPoint y: 158, endPoint x: 360, endPoint y: 157, distance: 6.0
click at [366, 158] on button "Done" at bounding box center [363, 157] width 20 height 12
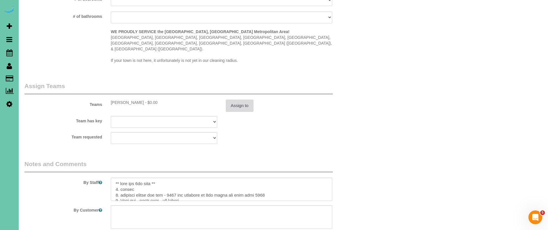
scroll to position [578, 0]
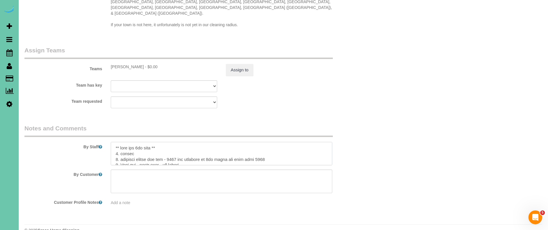
drag, startPoint x: 144, startPoint y: 136, endPoint x: 139, endPoint y: 137, distance: 4.9
click at [138, 142] on textarea at bounding box center [222, 154] width 222 height 24
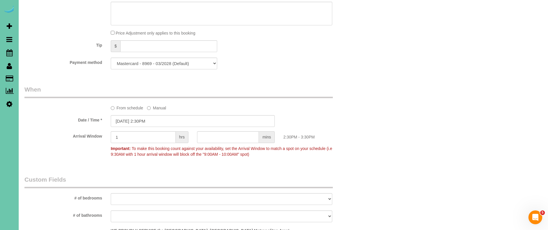
scroll to position [0, 0]
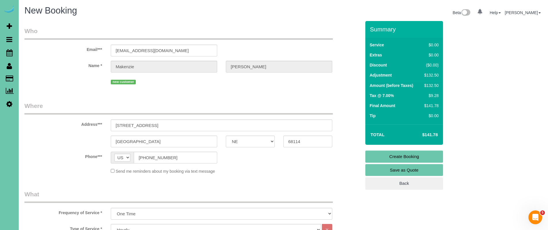
type textarea "** move out final part ** 1. credit 2. building access key pad - 1129 use eleva…"
click at [409, 155] on link "Create Booking" at bounding box center [404, 157] width 78 height 12
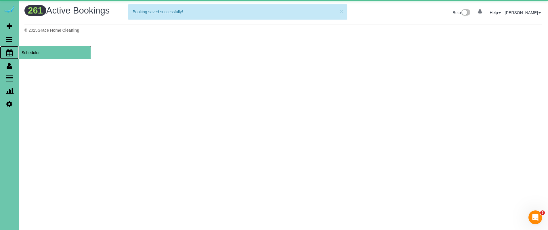
click at [33, 53] on span "Scheduler" at bounding box center [55, 52] width 72 height 13
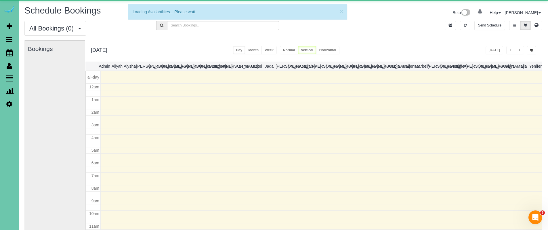
scroll to position [76, 0]
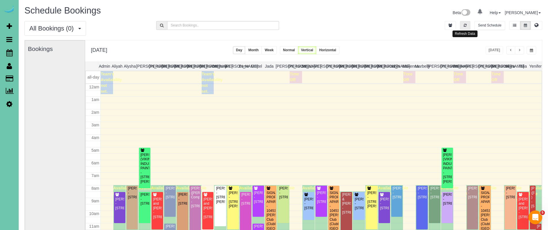
drag, startPoint x: 465, startPoint y: 27, endPoint x: 493, endPoint y: 51, distance: 36.1
click at [465, 27] on button "button" at bounding box center [465, 25] width 10 height 9
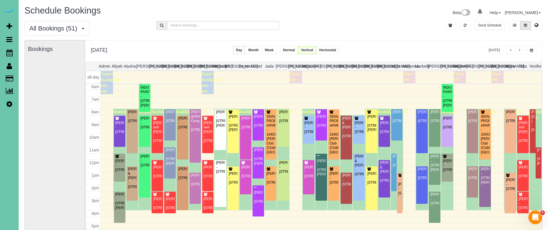
click at [521, 50] on span "button" at bounding box center [519, 50] width 3 height 3
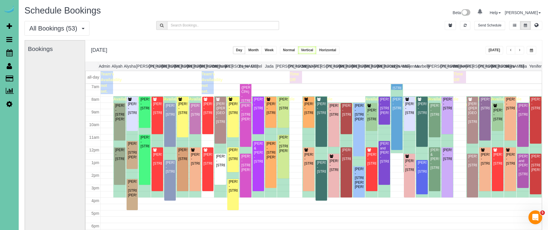
scroll to position [88, 0]
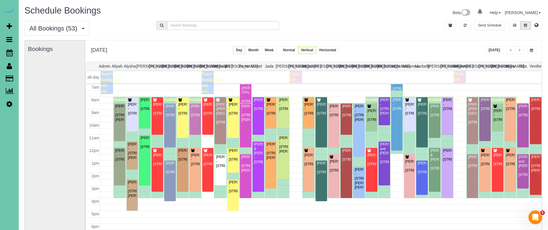
click at [521, 50] on span "button" at bounding box center [519, 50] width 3 height 3
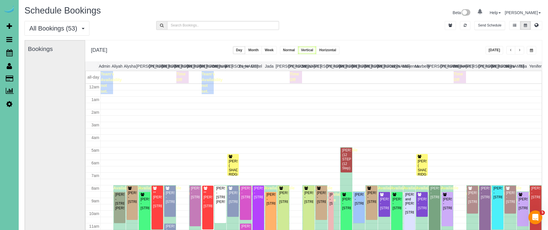
scroll to position [76, 0]
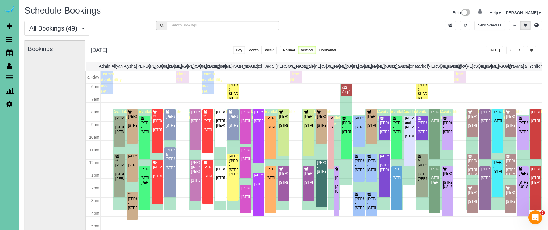
click at [521, 50] on span "button" at bounding box center [519, 50] width 3 height 3
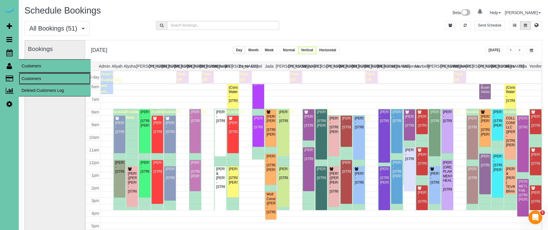
click at [36, 74] on link "Customers" at bounding box center [55, 79] width 72 height 12
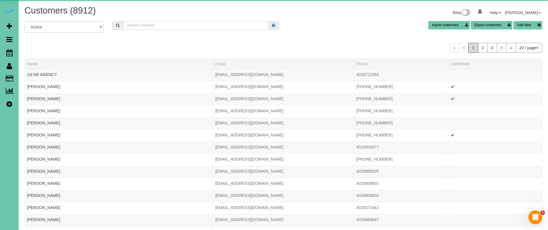
click at [148, 24] on input "text" at bounding box center [195, 25] width 145 height 9
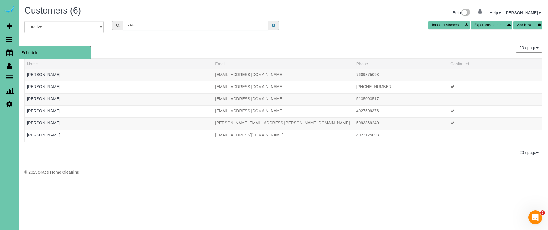
type input "5093"
click at [33, 53] on span "Scheduler" at bounding box center [55, 52] width 72 height 13
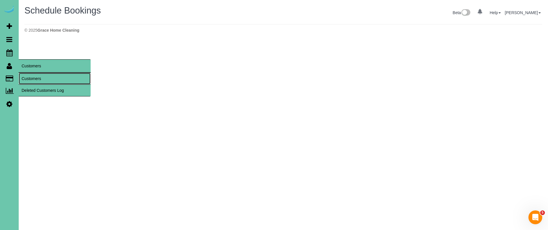
click at [56, 79] on link "Customers" at bounding box center [55, 79] width 72 height 12
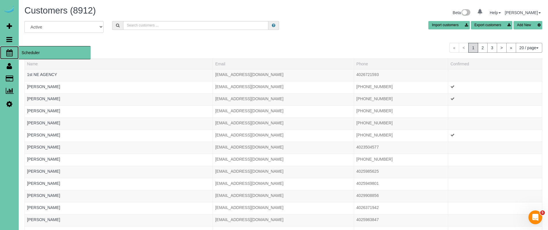
click at [34, 53] on span "Scheduler" at bounding box center [55, 52] width 72 height 13
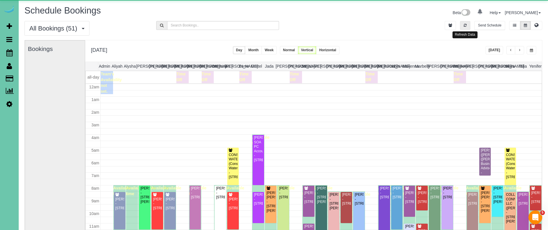
scroll to position [76, 0]
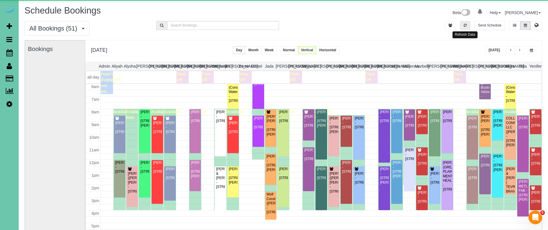
click at [462, 21] on button "button" at bounding box center [465, 25] width 10 height 9
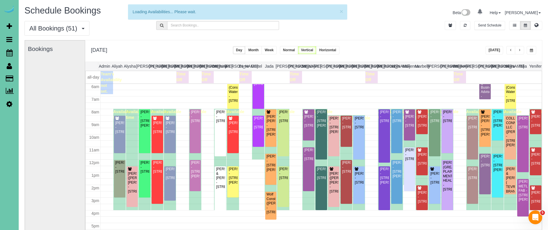
click at [492, 45] on div "Friday, Oct 10, 2025 Today Day Month Week Normal Vertical Horizontal" at bounding box center [313, 50] width 457 height 21
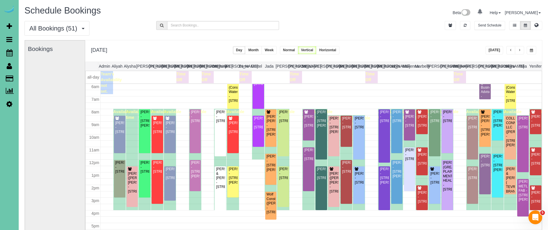
click at [492, 47] on button "[DATE]" at bounding box center [495, 50] width 18 height 8
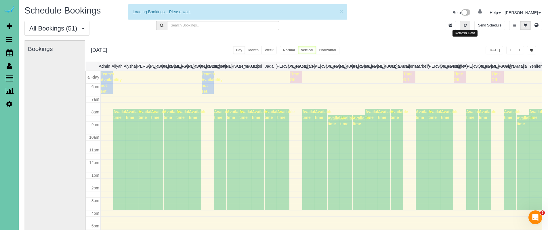
drag, startPoint x: 464, startPoint y: 27, endPoint x: 501, endPoint y: 56, distance: 45.9
click at [465, 28] on button "button" at bounding box center [465, 25] width 10 height 9
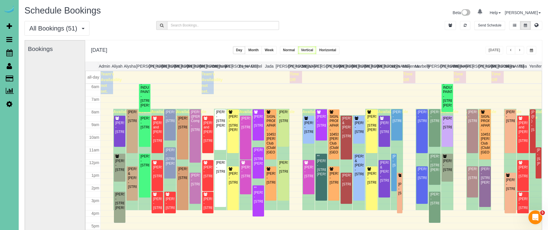
click at [522, 50] on button "button" at bounding box center [519, 50] width 9 height 8
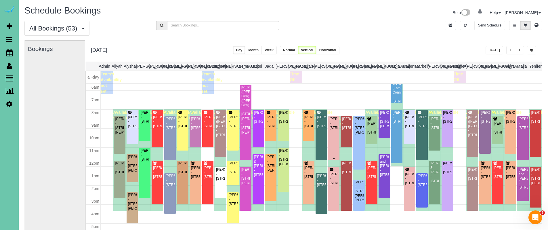
click at [334, 130] on div "Lindsey Feala - 16317 Loop Street, Omaha, NE 68136" at bounding box center [333, 123] width 9 height 13
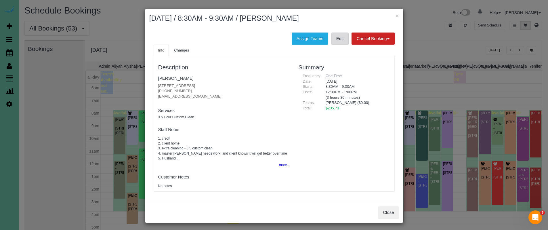
click at [339, 40] on link "Edit" at bounding box center [340, 39] width 17 height 12
click at [179, 77] on link "Lindsey Feala" at bounding box center [175, 78] width 35 height 5
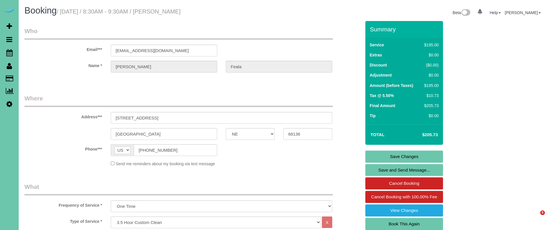
select select "NE"
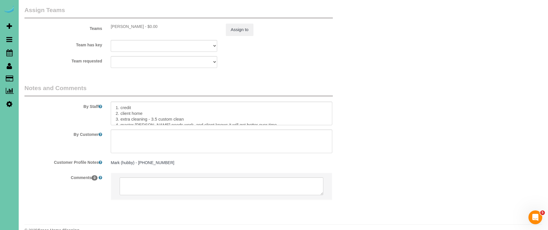
click at [121, 102] on textarea at bounding box center [222, 114] width 222 height 24
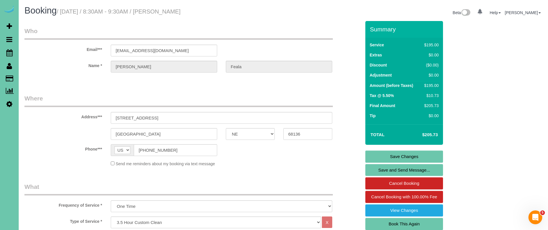
type textarea "1. credit 2. door unlocked 3. extra cleaning - 3.5 custom clean 4. master [PERS…"
click at [401, 155] on link "Save Changes" at bounding box center [404, 157] width 78 height 12
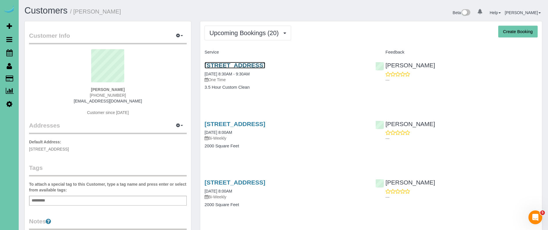
click at [265, 64] on link "[STREET_ADDRESS]" at bounding box center [235, 65] width 61 height 7
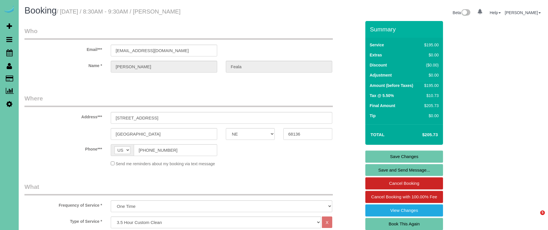
select select "NE"
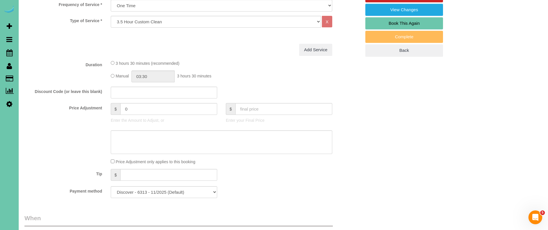
scroll to position [211, 0]
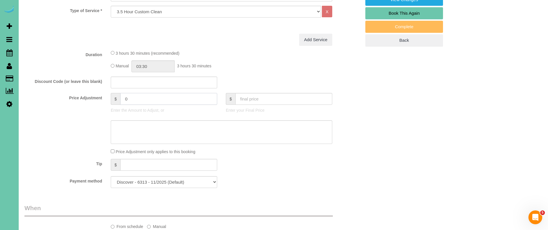
drag, startPoint x: 147, startPoint y: 100, endPoint x: 134, endPoint y: 97, distance: 13.9
click at [119, 98] on div "$ 0" at bounding box center [164, 99] width 106 height 12
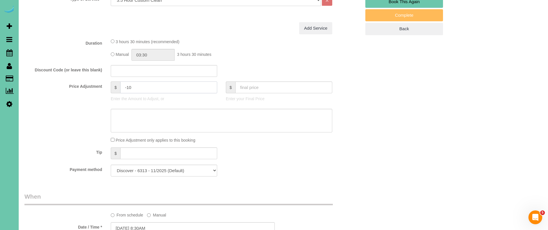
type input "-10"
click at [251, 54] on div "Manual 03:30 3 hours 30 minutes" at bounding box center [222, 55] width 222 height 12
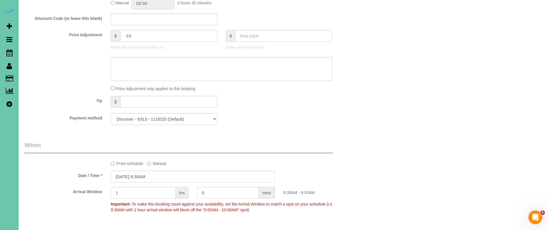
scroll to position [273, 0]
click at [245, 64] on textarea at bounding box center [222, 70] width 222 height 24
type textarea "k"
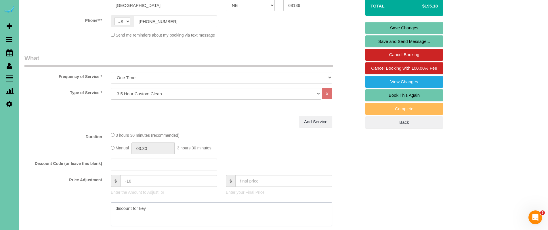
scroll to position [0, 0]
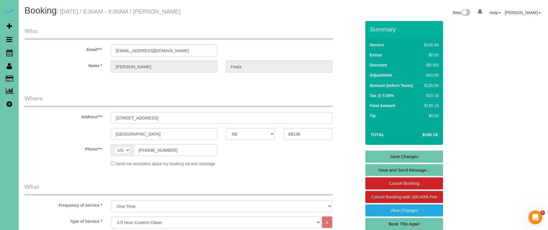
type textarea "discount for key"
click at [403, 155] on link "Save Changes" at bounding box center [404, 157] width 78 height 12
